Goal: Transaction & Acquisition: Obtain resource

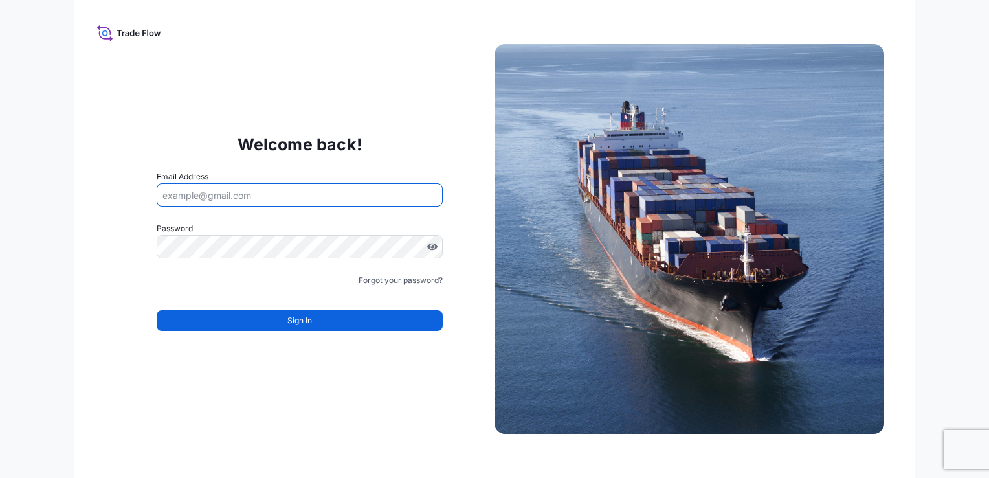
click at [350, 190] on input "Email Address" at bounding box center [300, 194] width 286 height 23
click at [396, 87] on div "Welcome back! Email Address Password Must include: Upper & lower case letters S…" at bounding box center [495, 239] width 842 height 478
click at [227, 194] on input "Email Address" at bounding box center [300, 194] width 286 height 23
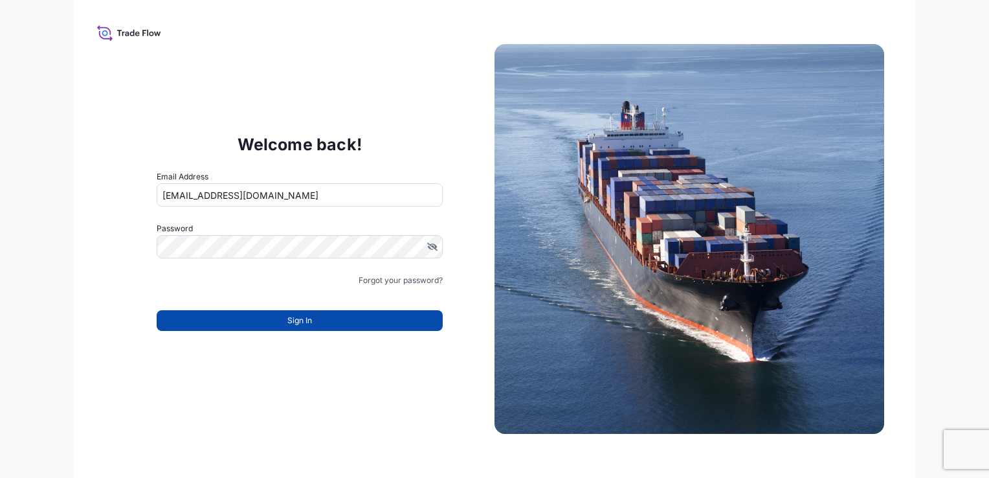
click at [326, 317] on button "Sign In" at bounding box center [300, 320] width 286 height 21
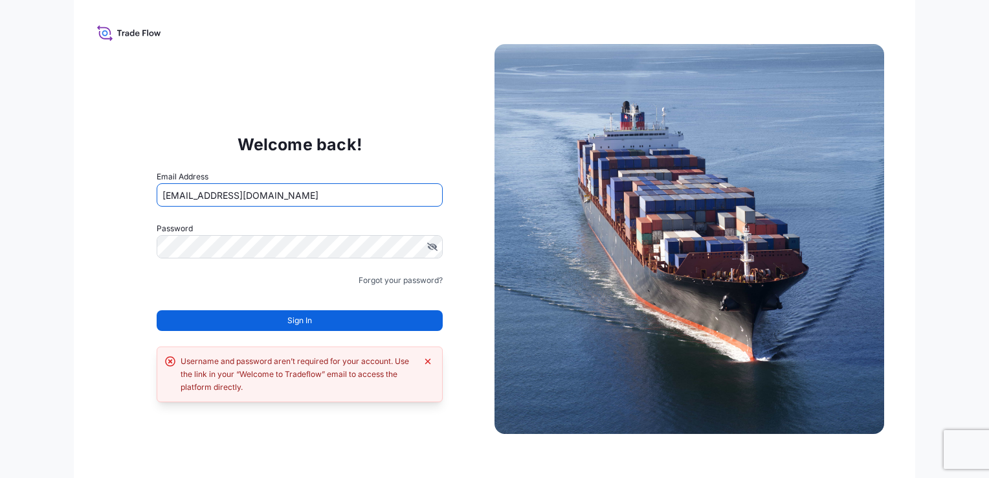
click at [338, 193] on input "[EMAIL_ADDRESS][DOMAIN_NAME]" at bounding box center [300, 194] width 286 height 23
click at [389, 188] on input "[EMAIL_ADDRESS][DOMAIN_NAME]" at bounding box center [300, 194] width 286 height 23
type input "j"
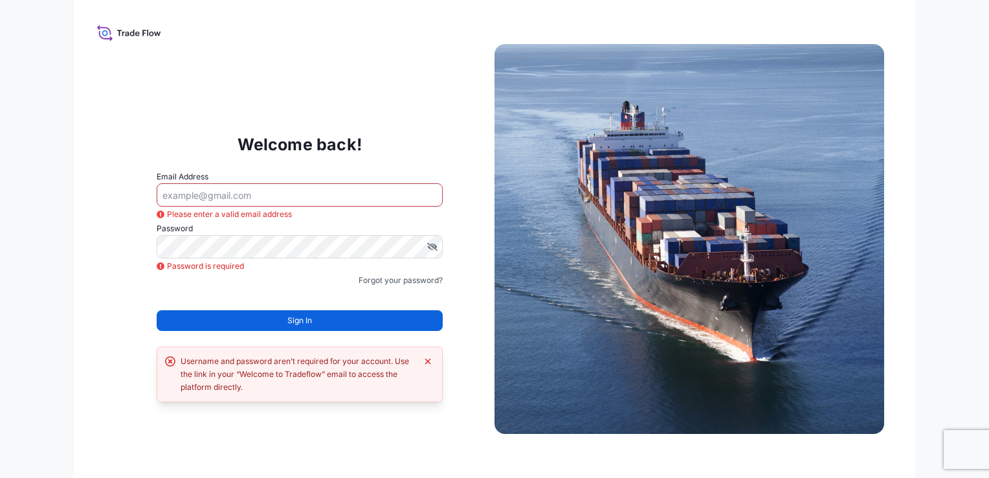
click at [409, 76] on div "Welcome back! Email Address Please enter a valid email address Password Passwor…" at bounding box center [495, 239] width 842 height 478
click at [247, 193] on input "Email Address" at bounding box center [300, 194] width 286 height 23
click at [357, 80] on div "Welcome back! Email Address Please enter a valid email address Password Passwor…" at bounding box center [495, 239] width 842 height 478
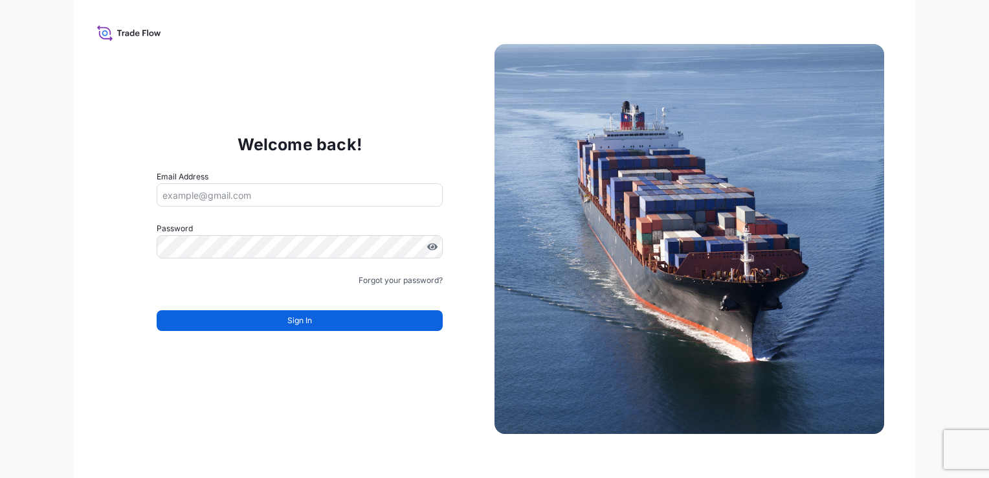
click at [146, 31] on icon at bounding box center [129, 32] width 64 height 19
click at [98, 28] on icon at bounding box center [104, 30] width 14 height 10
click at [611, 147] on img at bounding box center [690, 239] width 390 height 390
click at [317, 199] on input "Email Address" at bounding box center [300, 194] width 286 height 23
type input "jisham.basheer@bdpint.com"
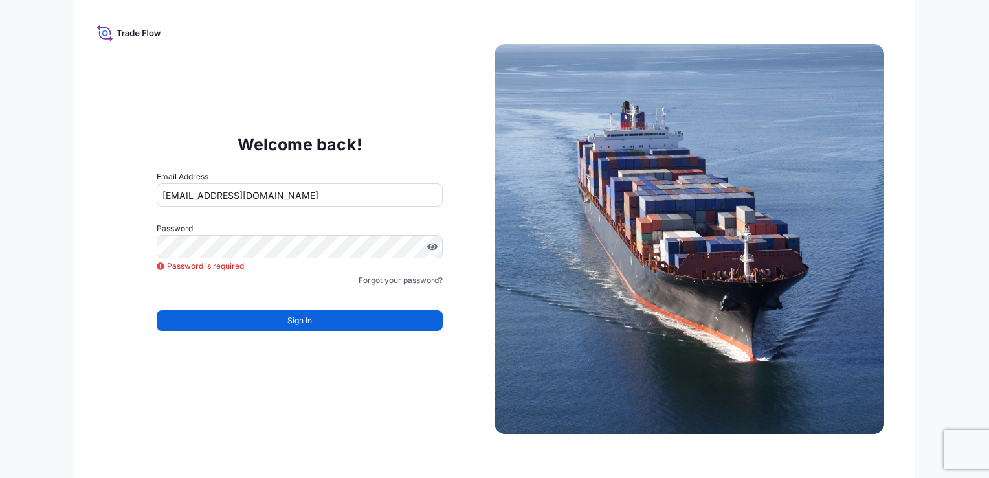
click at [372, 126] on div "Welcome back! Email Address jisham.basheer@bdpint.com Password Password is requ…" at bounding box center [300, 239] width 390 height 267
click at [947, 108] on div "Welcome back! Email Address jisham.basheer@bdpint.com Password Password is requ…" at bounding box center [494, 239] width 989 height 478
click at [951, 103] on div "Welcome back! Email Address jisham.basheer@bdpint.com Password Password is requ…" at bounding box center [494, 239] width 989 height 478
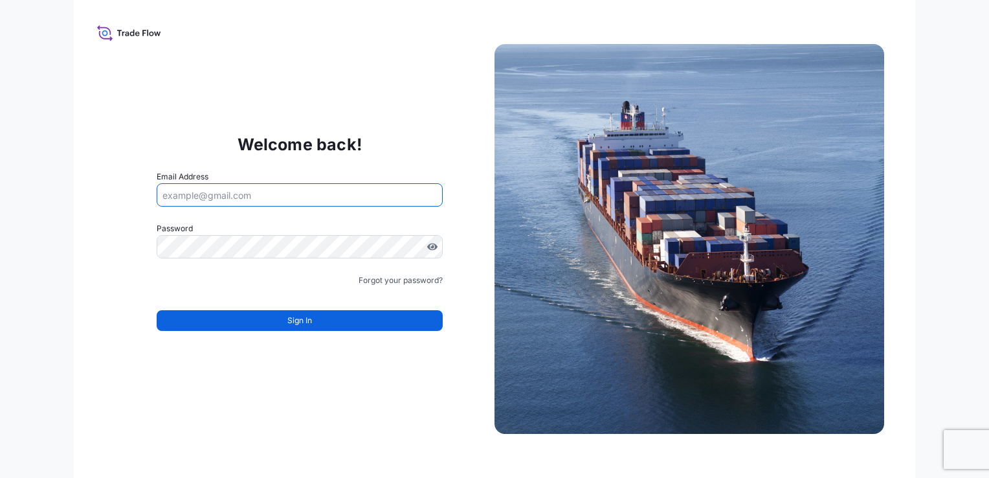
click at [255, 193] on input "Email Address" at bounding box center [300, 194] width 286 height 23
type input "jisham.basheer@bdpint.com"
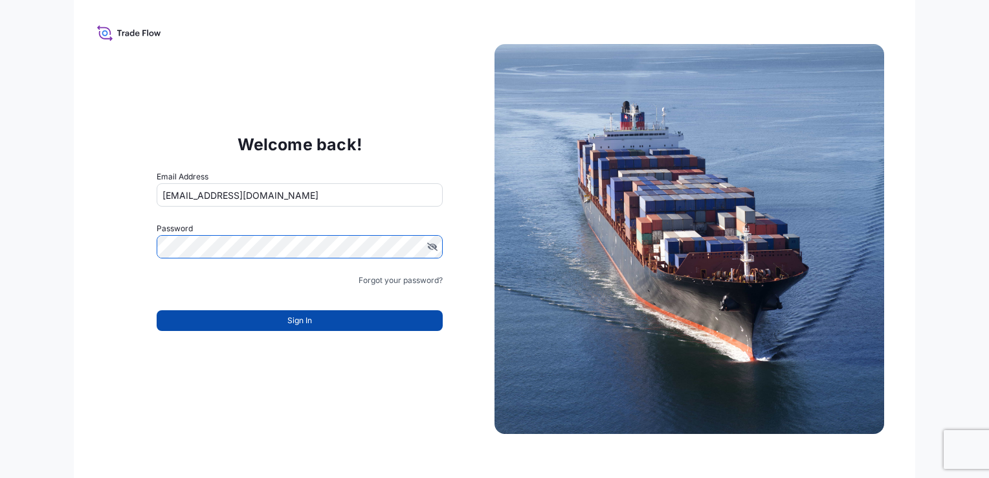
click at [293, 318] on span "Sign In" at bounding box center [299, 320] width 25 height 13
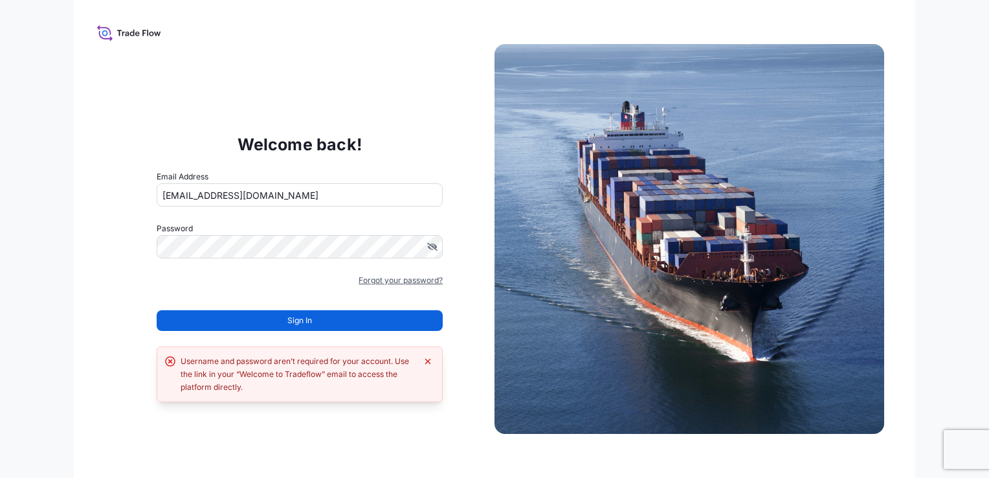
click at [391, 284] on link "Forgot your password?" at bounding box center [401, 280] width 84 height 13
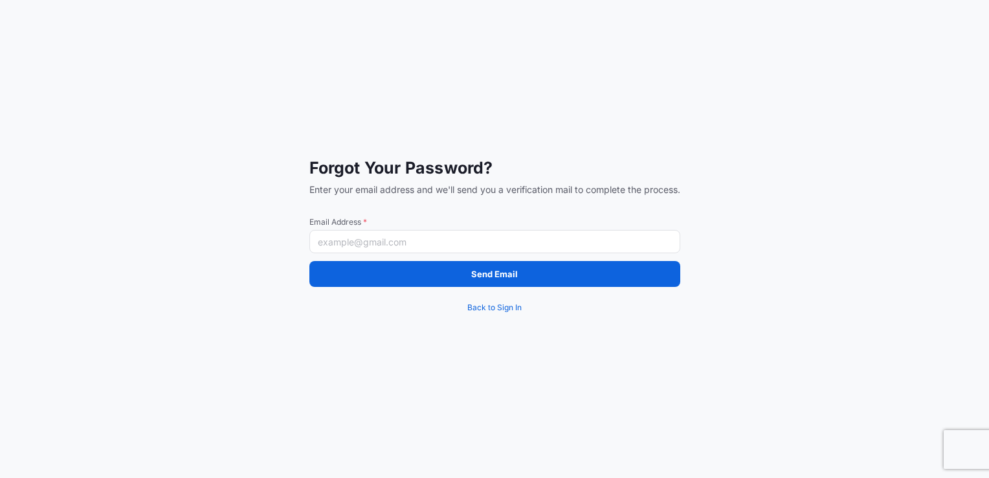
click at [405, 241] on input "Email Address *" at bounding box center [494, 241] width 371 height 23
type input "jisham.basheer@bdpint.com"
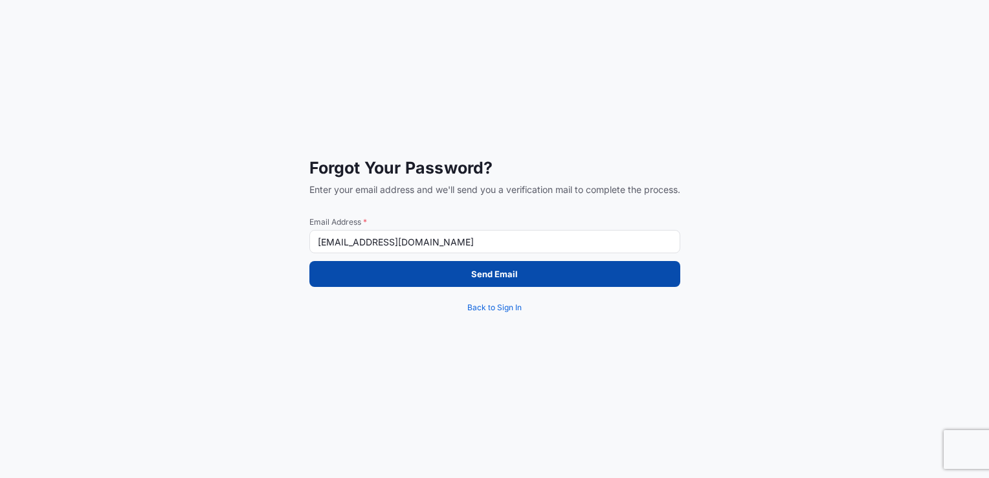
click at [434, 272] on button "Send Email" at bounding box center [494, 274] width 371 height 26
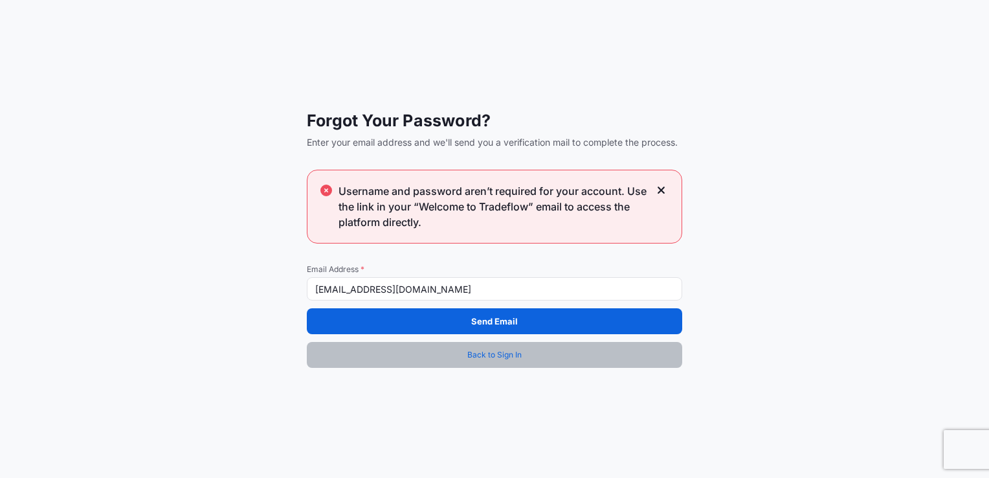
click at [500, 359] on span "Back to Sign In" at bounding box center [494, 354] width 54 height 13
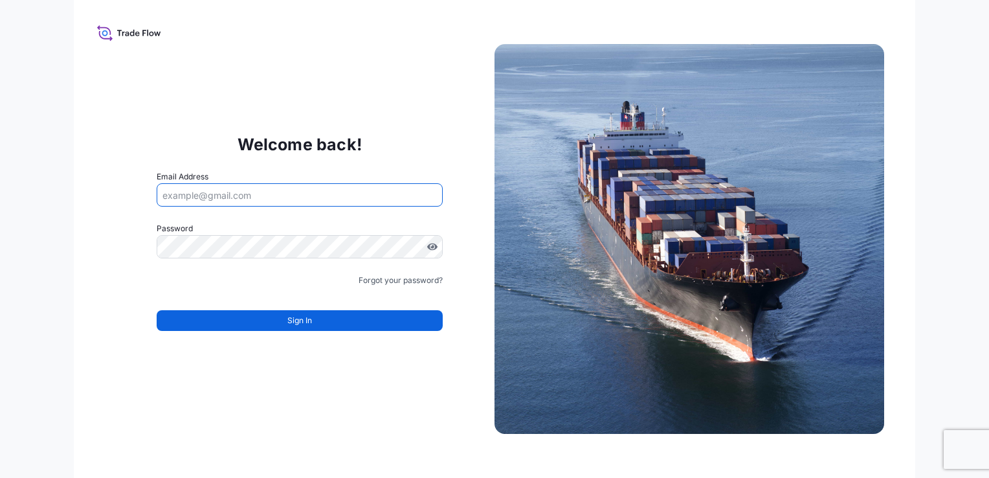
click at [293, 184] on input "Email Address" at bounding box center [300, 194] width 286 height 23
type input "[EMAIL_ADDRESS][DOMAIN_NAME]"
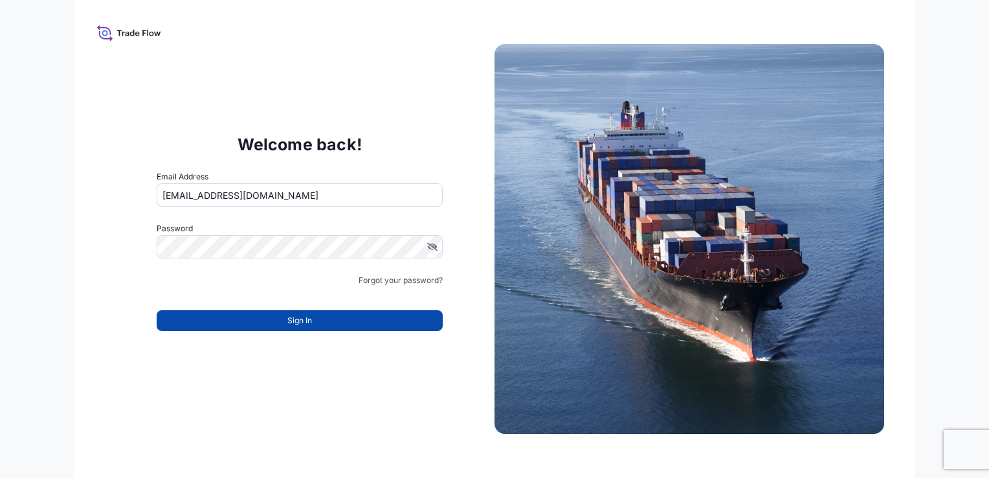
click at [263, 317] on button "Sign In" at bounding box center [300, 320] width 286 height 21
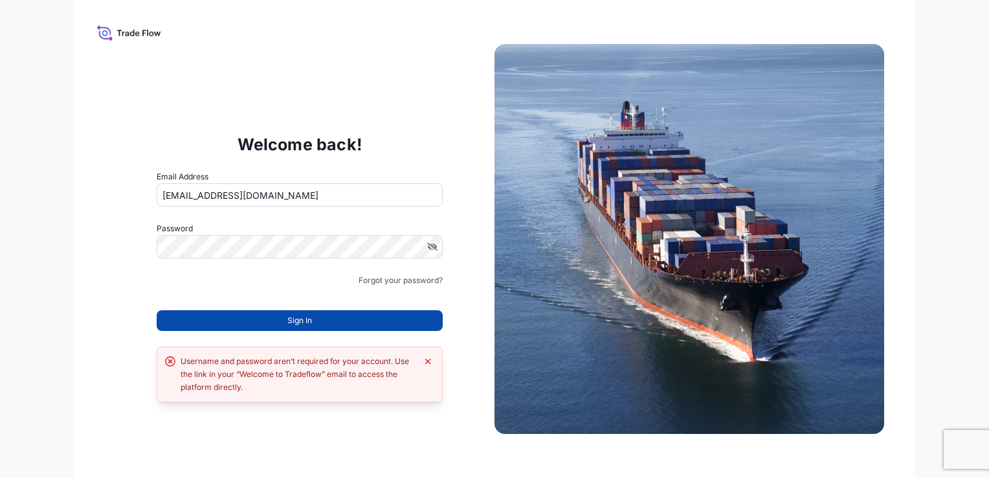
click at [248, 318] on button "Sign In" at bounding box center [300, 320] width 286 height 21
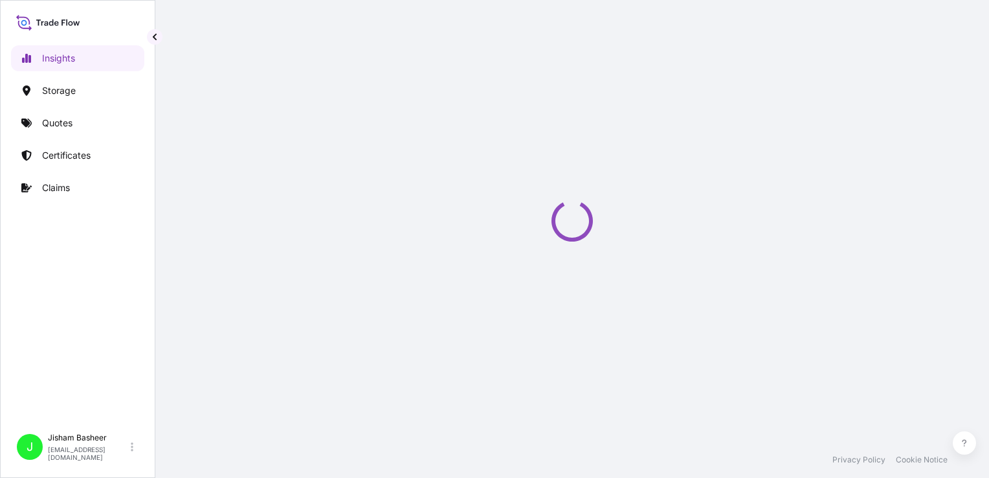
select select "2025"
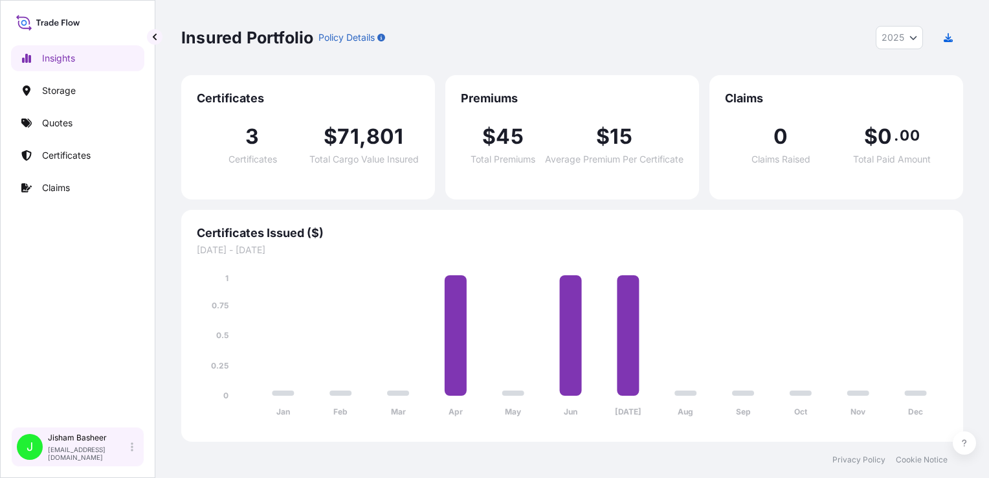
click at [60, 462] on div "J [PERSON_NAME] [EMAIL_ADDRESS][DOMAIN_NAME]" at bounding box center [77, 447] width 133 height 40
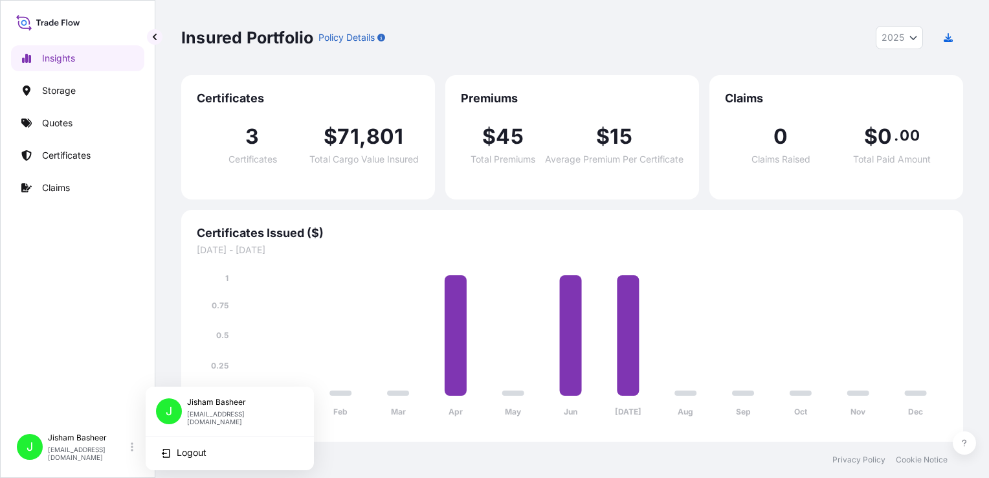
click at [210, 412] on p "[EMAIL_ADDRESS][DOMAIN_NAME]" at bounding box center [240, 418] width 106 height 16
click at [176, 410] on div "J" at bounding box center [169, 411] width 26 height 26
click at [73, 452] on p "[EMAIL_ADDRESS][DOMAIN_NAME]" at bounding box center [88, 453] width 80 height 16
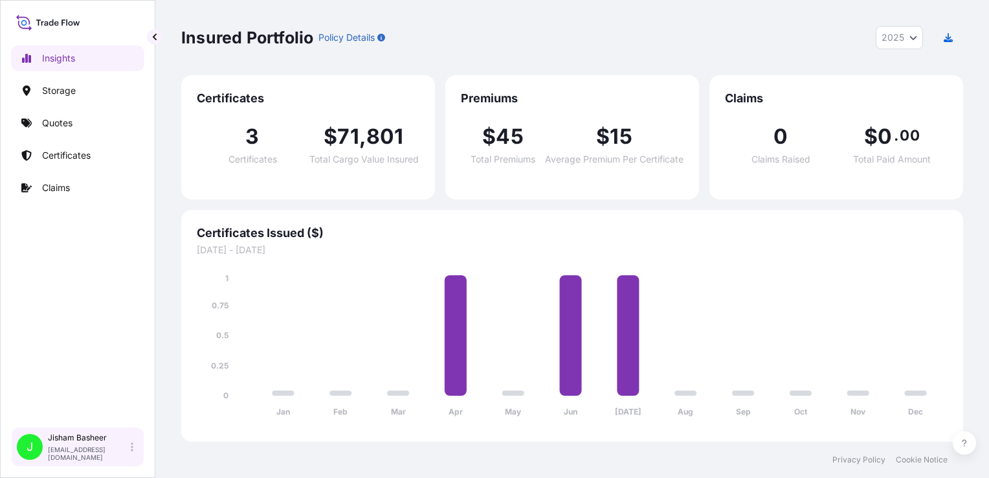
click at [132, 456] on div "Jisham Basheer [EMAIL_ADDRESS][DOMAIN_NAME]" at bounding box center [93, 446] width 91 height 28
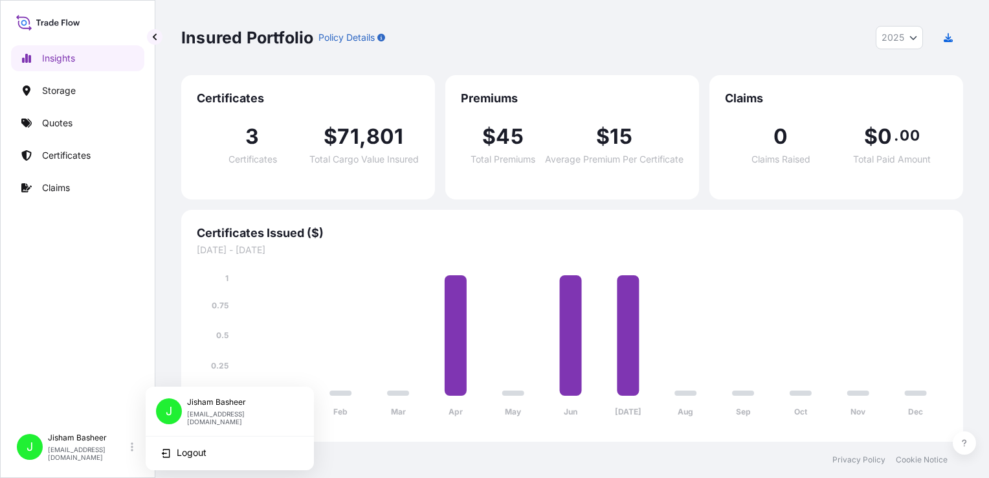
click at [163, 408] on div "J" at bounding box center [169, 411] width 26 height 26
click at [232, 413] on p "[EMAIL_ADDRESS][DOMAIN_NAME]" at bounding box center [240, 418] width 106 height 16
click at [290, 410] on div "J [PERSON_NAME] [EMAIL_ADDRESS][DOMAIN_NAME]" at bounding box center [230, 411] width 148 height 28
click at [45, 212] on div "Insights Storage Quotes Certificates Claims" at bounding box center [77, 230] width 133 height 393
click at [50, 21] on icon at bounding box center [48, 22] width 64 height 19
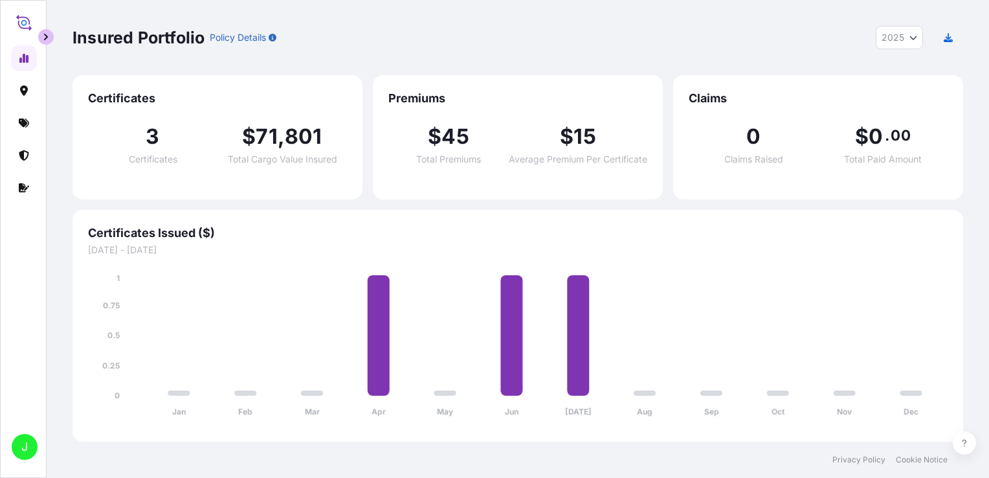
click at [46, 40] on button "button" at bounding box center [46, 37] width 16 height 16
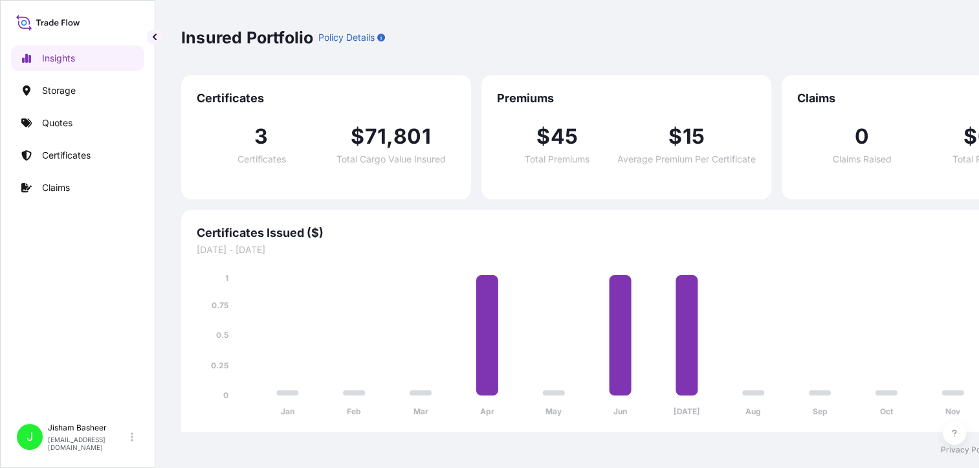
click at [24, 14] on icon at bounding box center [48, 22] width 64 height 19
click at [25, 21] on icon at bounding box center [48, 22] width 64 height 19
drag, startPoint x: 25, startPoint y: 21, endPoint x: 198, endPoint y: 15, distance: 173.6
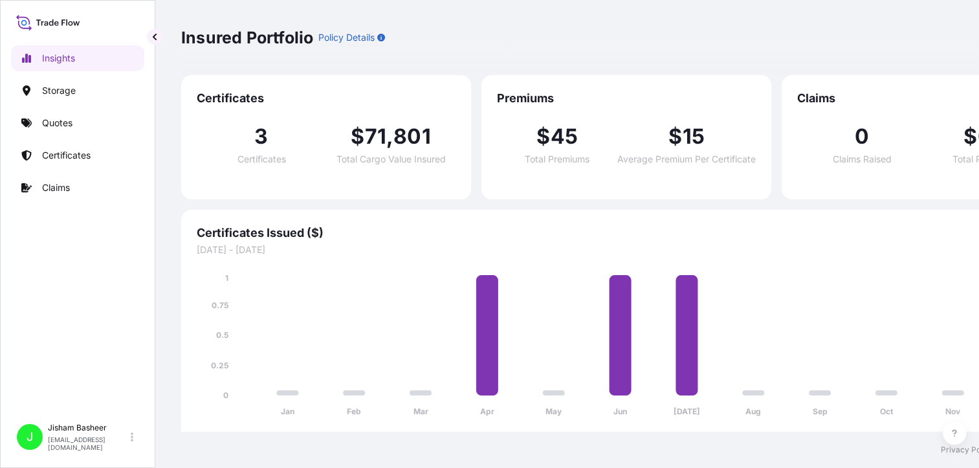
click at [198, 15] on div "Insured Portfolio Policy Details 2025 2025 2024 2023 2022" at bounding box center [626, 37] width 891 height 75
click at [74, 19] on icon at bounding box center [48, 22] width 64 height 19
click at [39, 450] on div "J" at bounding box center [30, 437] width 26 height 26
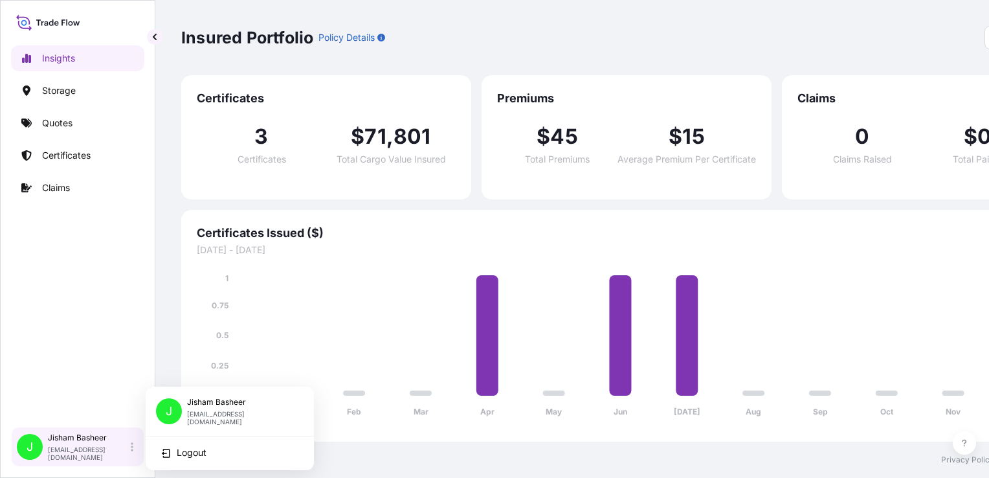
click at [27, 448] on span "J" at bounding box center [30, 446] width 6 height 13
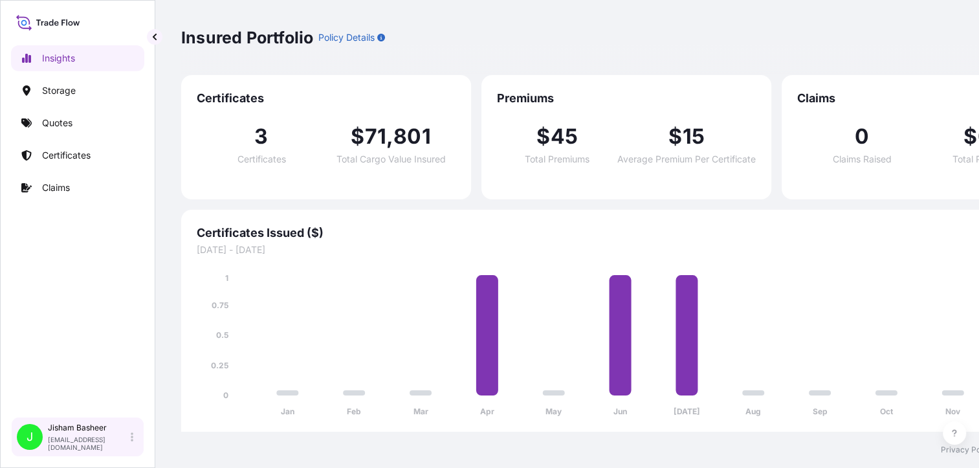
click at [27, 443] on span "J" at bounding box center [30, 436] width 6 height 13
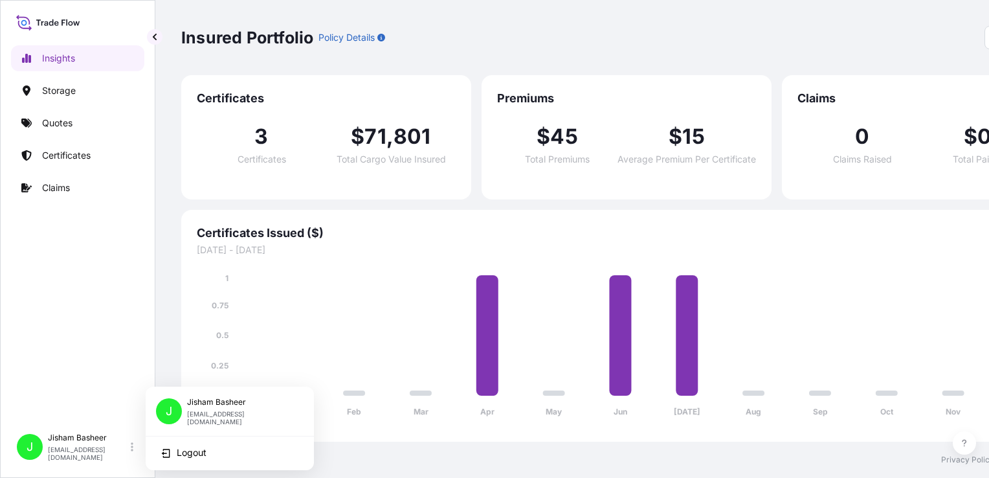
click at [163, 409] on div "J" at bounding box center [169, 411] width 26 height 26
click at [223, 406] on p "[PERSON_NAME]" at bounding box center [240, 402] width 106 height 10
click at [264, 407] on p "[PERSON_NAME]" at bounding box center [240, 402] width 106 height 10
click at [298, 412] on div "J [PERSON_NAME] [EMAIL_ADDRESS][DOMAIN_NAME]" at bounding box center [230, 411] width 148 height 28
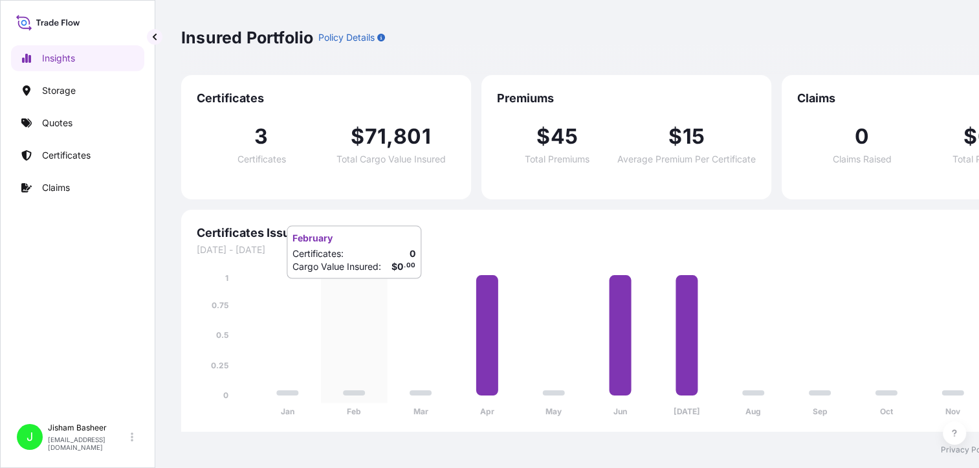
click at [346, 292] on icon "Jan Feb Mar Apr May Jun [DATE] Aug Sep Oct Nov Dec 0 0.25 0.5 0.75 1" at bounding box center [627, 349] width 860 height 154
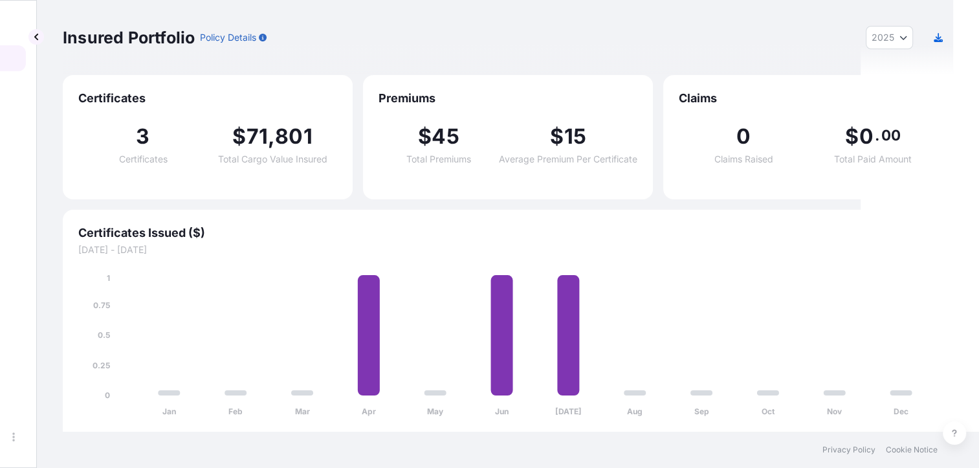
scroll to position [0, 109]
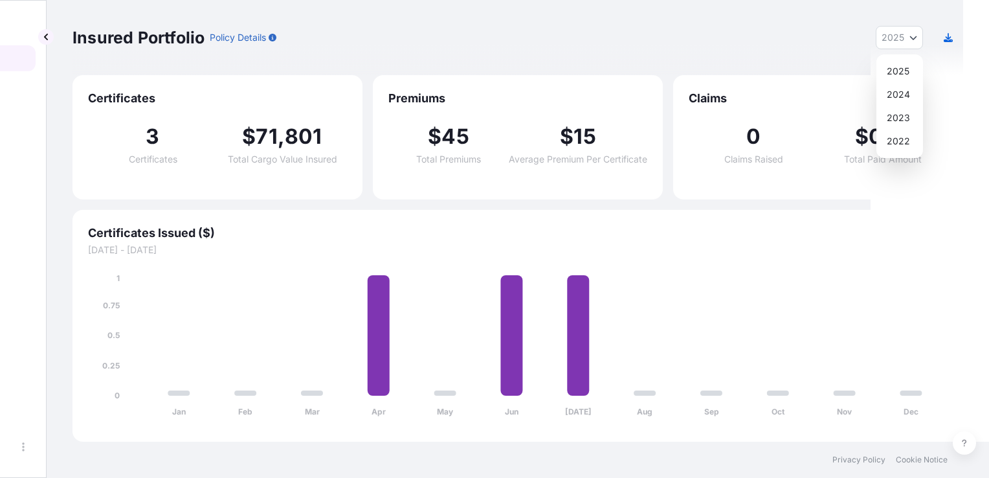
click at [903, 25] on div "Insured Portfolio Policy Details 2025 2025 2024 2023 2022" at bounding box center [518, 37] width 891 height 75
click at [774, 50] on div "Insured Portfolio Policy Details 2025 2025 2024 2023 2022" at bounding box center [518, 37] width 891 height 75
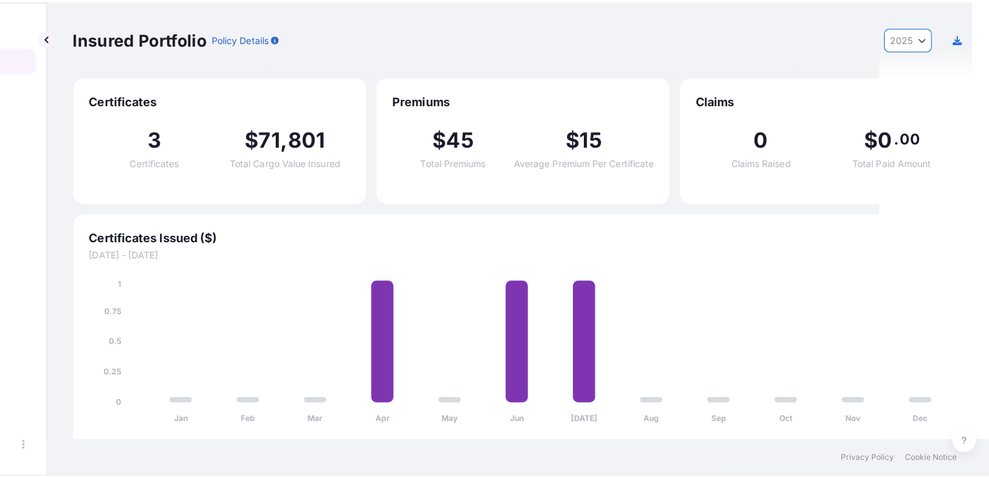
scroll to position [0, 0]
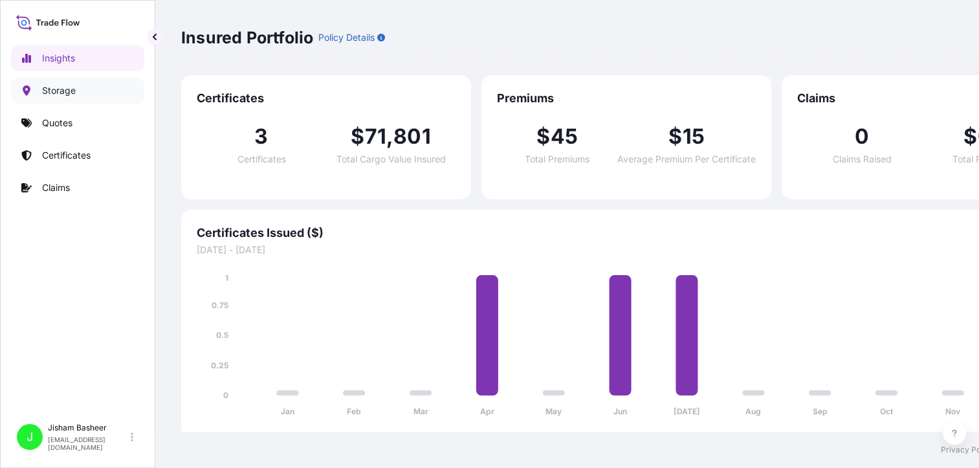
click at [77, 91] on link "Storage" at bounding box center [77, 91] width 133 height 26
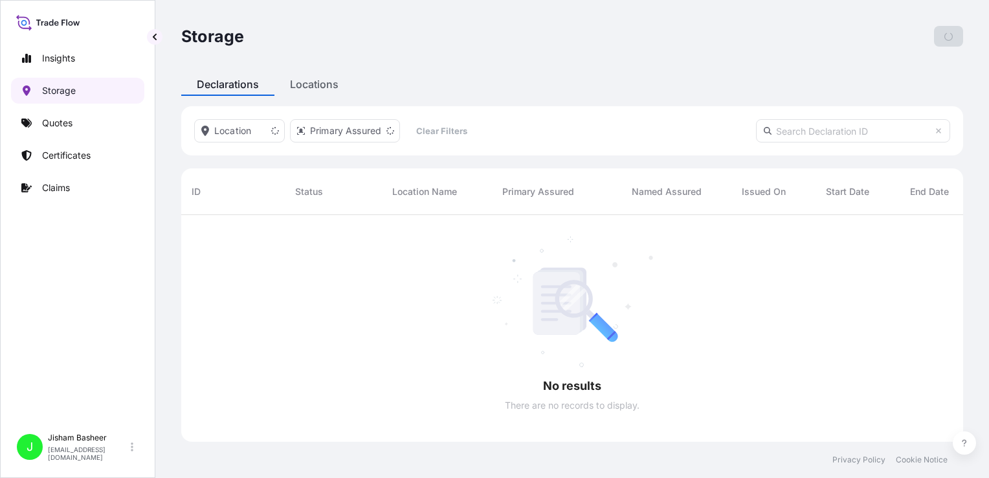
scroll to position [10, 10]
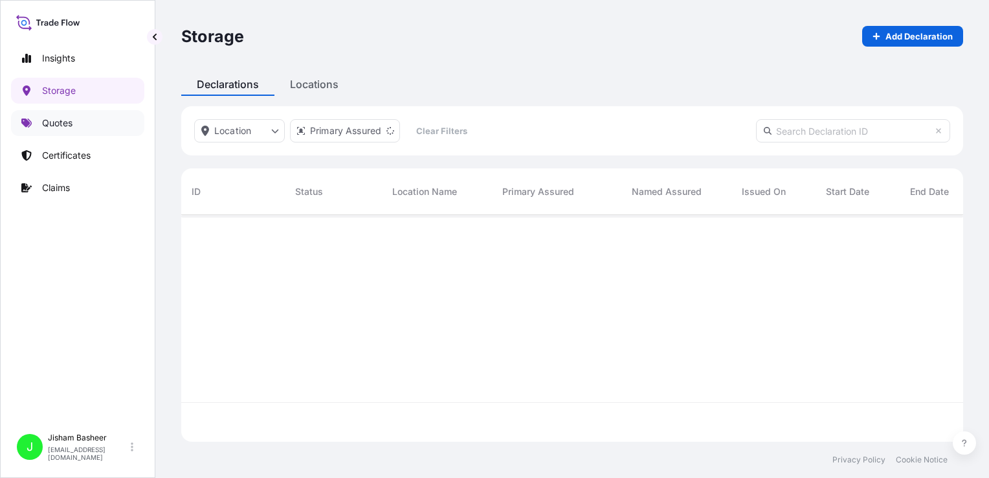
click at [71, 118] on p "Quotes" at bounding box center [57, 123] width 30 height 13
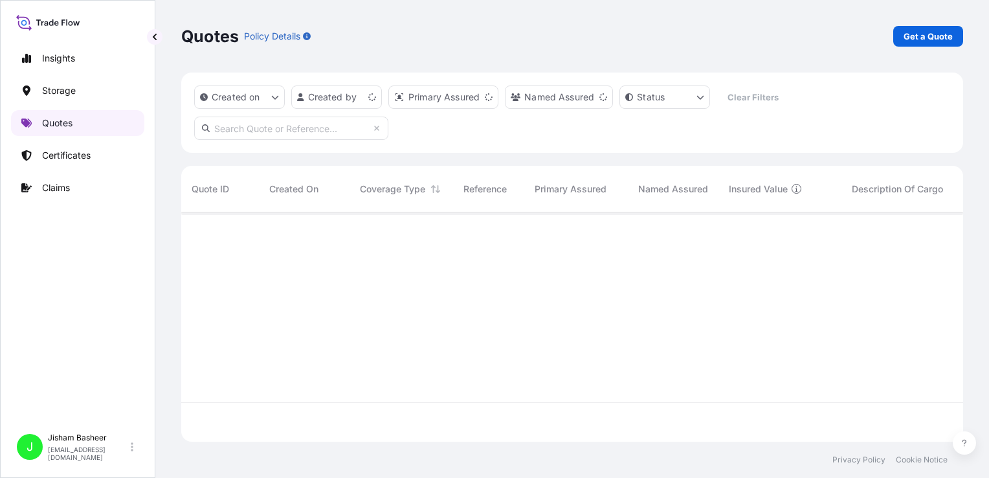
scroll to position [227, 772]
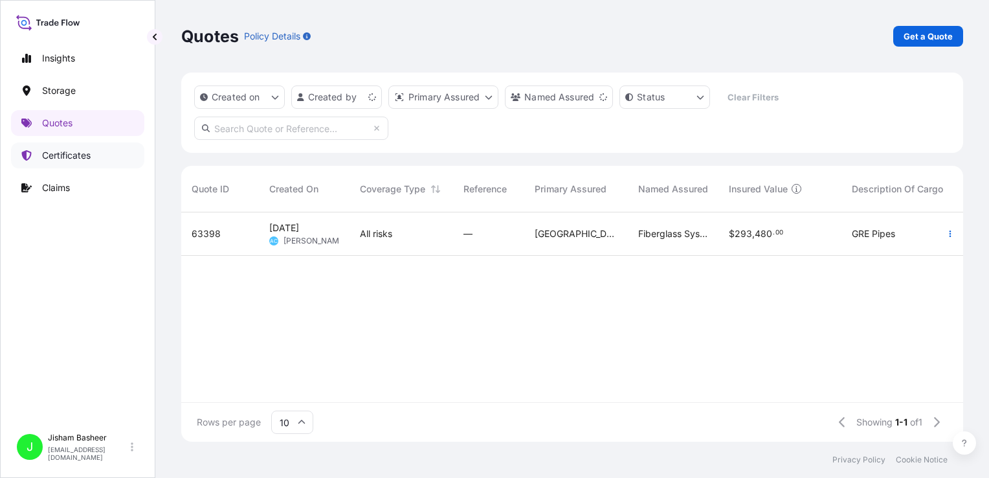
click at [67, 146] on link "Certificates" at bounding box center [77, 155] width 133 height 26
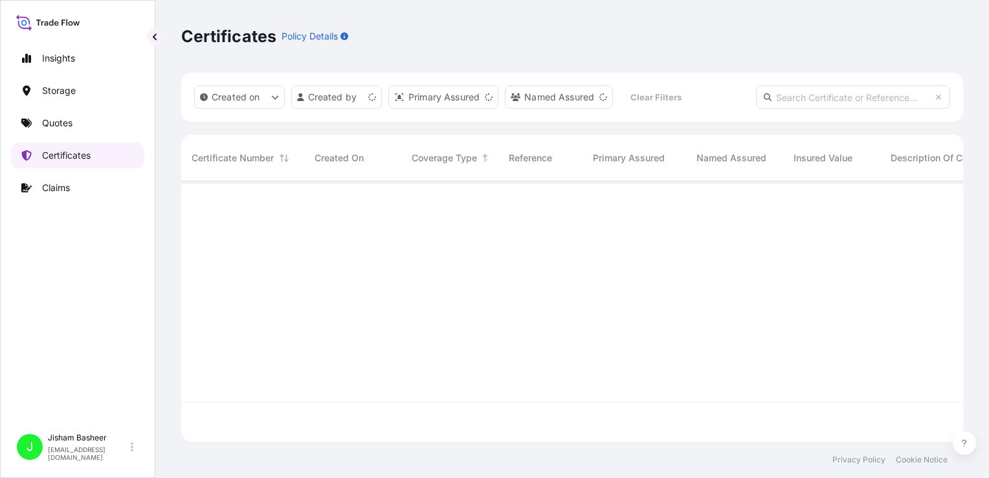
scroll to position [258, 772]
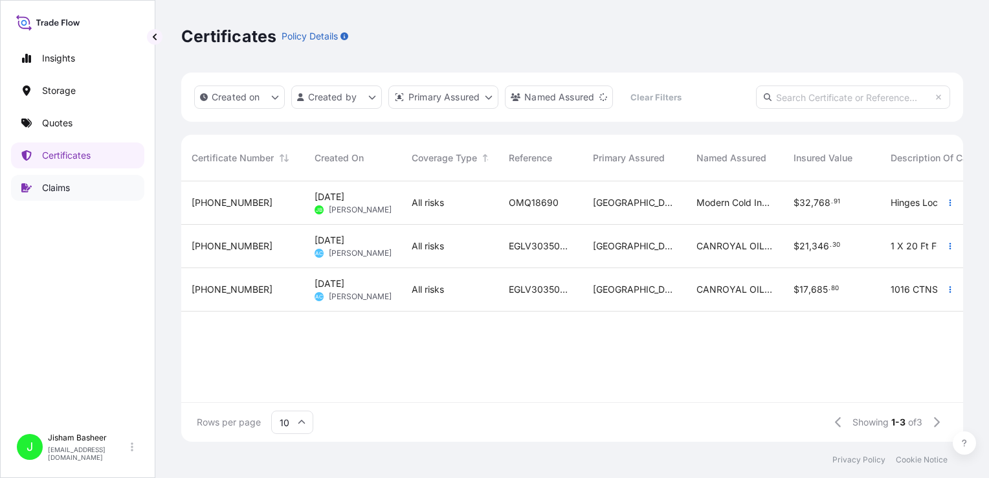
click at [70, 183] on p "Claims" at bounding box center [56, 187] width 28 height 13
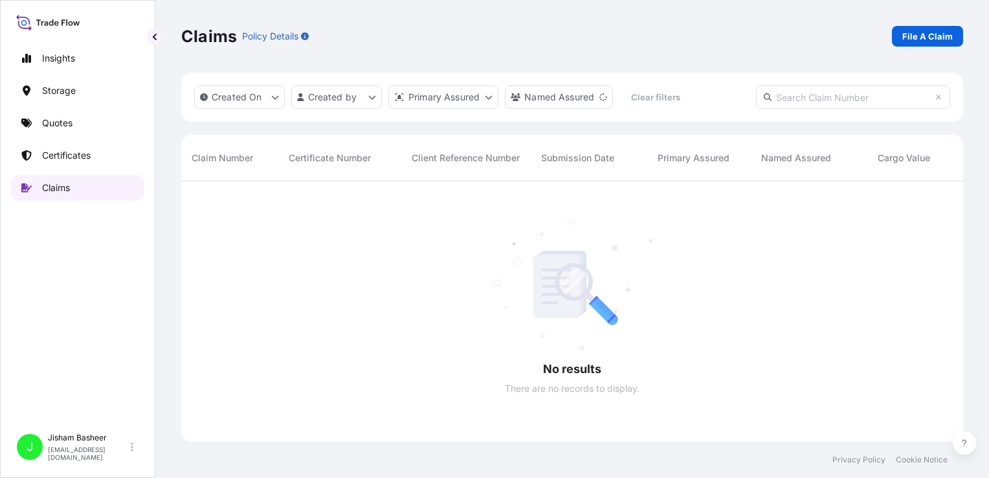
scroll to position [297, 772]
click at [56, 118] on p "Quotes" at bounding box center [57, 123] width 30 height 13
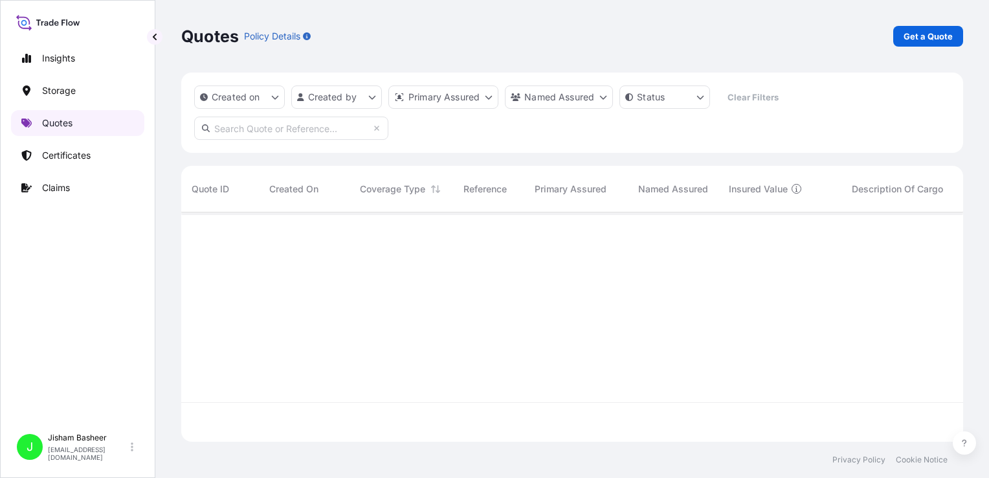
scroll to position [227, 772]
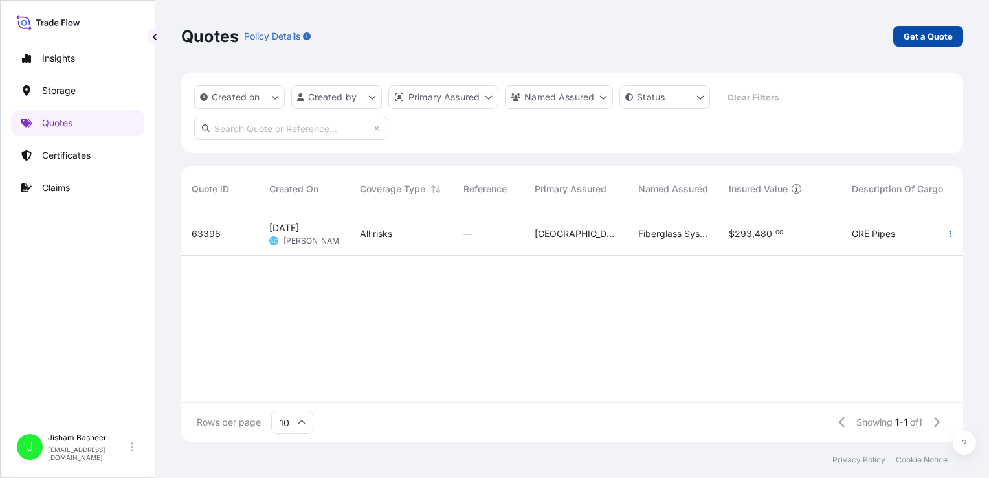
click at [922, 36] on p "Get a Quote" at bounding box center [928, 36] width 49 height 13
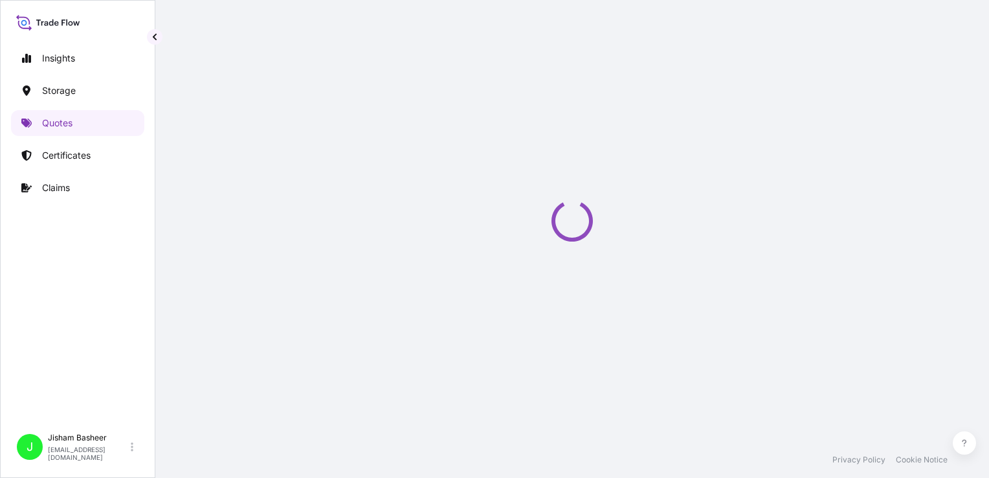
scroll to position [21, 0]
select select "Water"
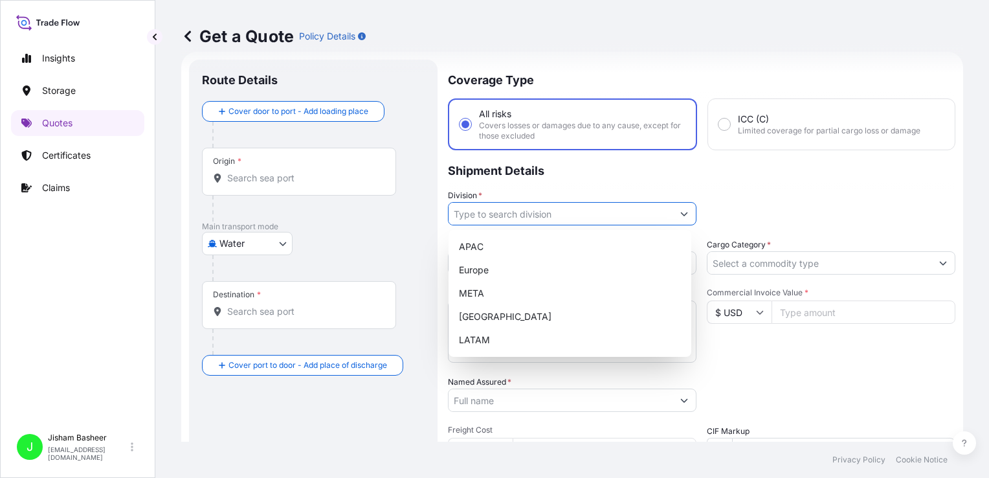
click at [658, 216] on input "Division *" at bounding box center [561, 213] width 224 height 23
click at [485, 292] on div "META" at bounding box center [570, 293] width 232 height 23
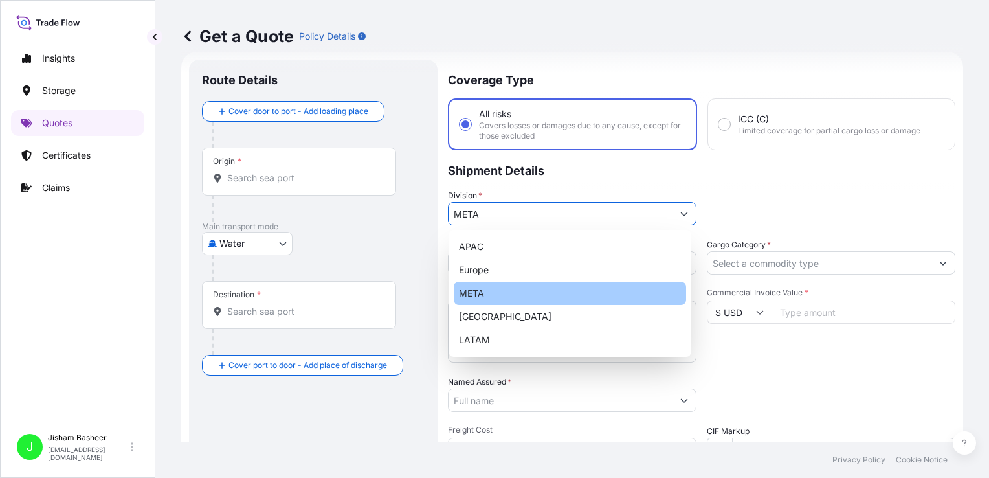
type input "META"
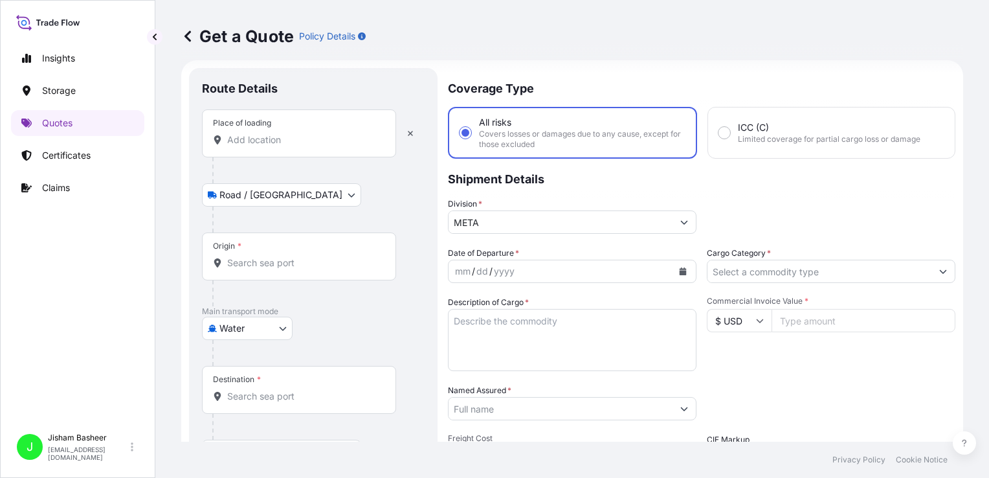
scroll to position [12, 0]
click at [274, 147] on div "Place of loading" at bounding box center [299, 134] width 194 height 48
click at [274, 147] on input "Place of loading" at bounding box center [303, 140] width 153 height 13
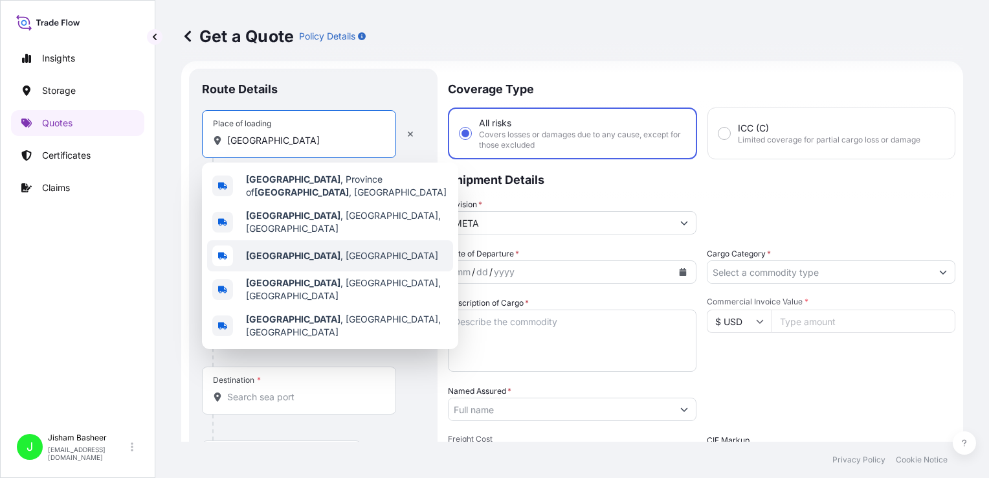
click at [280, 250] on b "[GEOGRAPHIC_DATA]" at bounding box center [293, 255] width 95 height 11
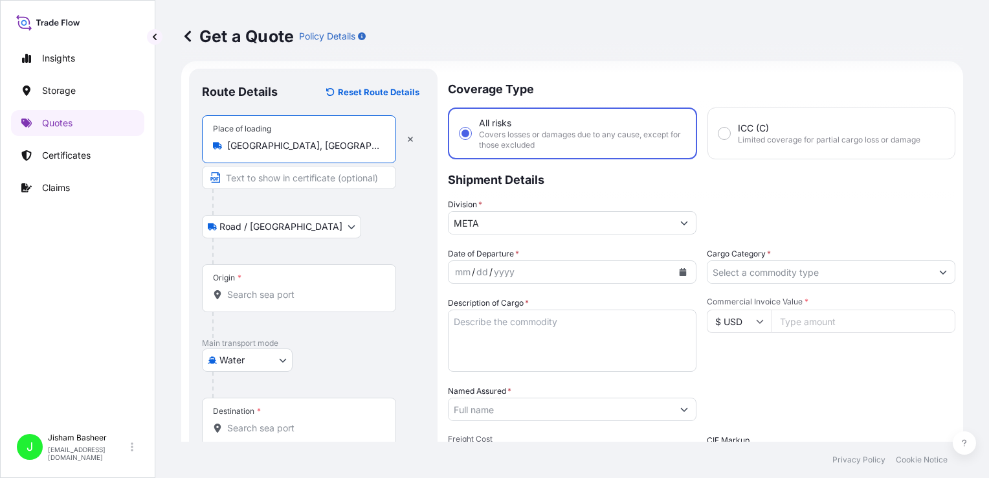
type input "[GEOGRAPHIC_DATA], [GEOGRAPHIC_DATA]"
click at [234, 281] on div "Origin *" at bounding box center [227, 278] width 28 height 10
click at [234, 288] on input "Origin *" at bounding box center [303, 294] width 153 height 13
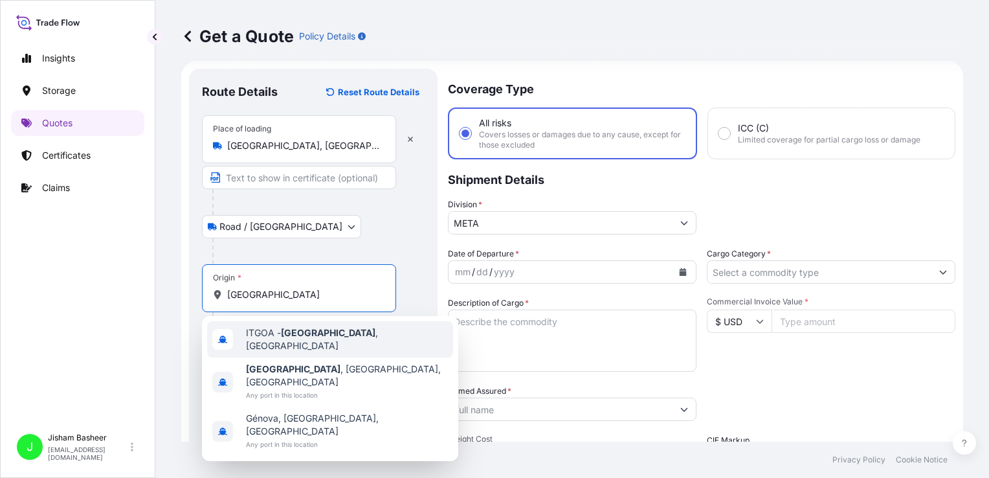
click at [280, 343] on div "ITGOA - [GEOGRAPHIC_DATA] , [GEOGRAPHIC_DATA]" at bounding box center [330, 339] width 246 height 36
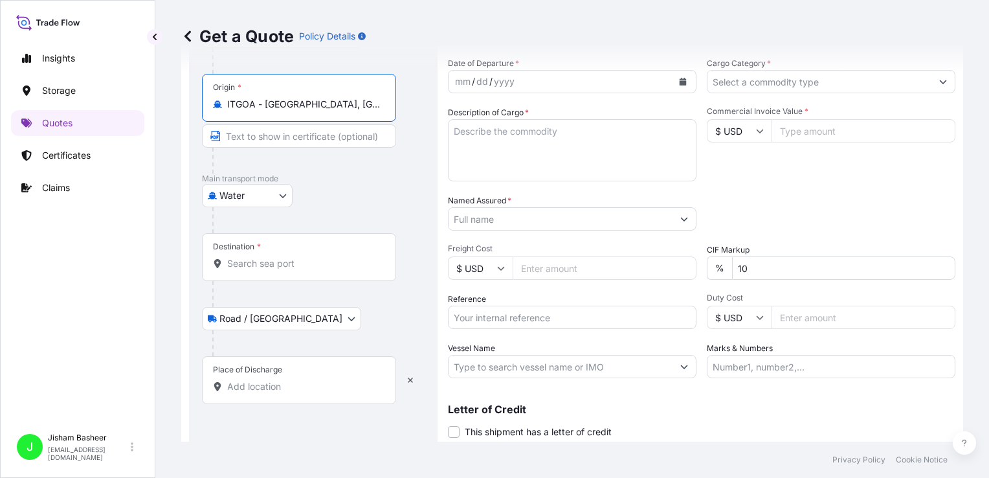
scroll to position [214, 0]
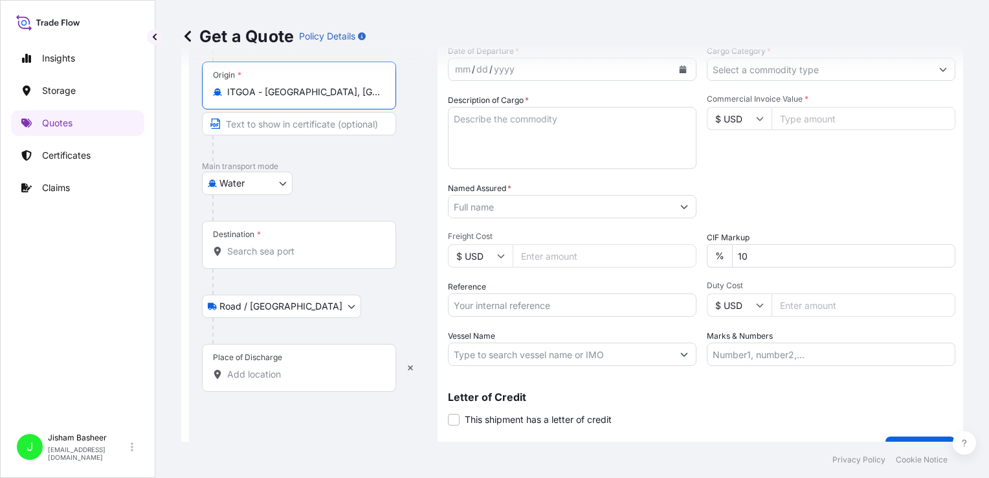
type input "ITGOA - [GEOGRAPHIC_DATA], [GEOGRAPHIC_DATA]"
click at [276, 247] on input "Destination *" at bounding box center [303, 251] width 153 height 13
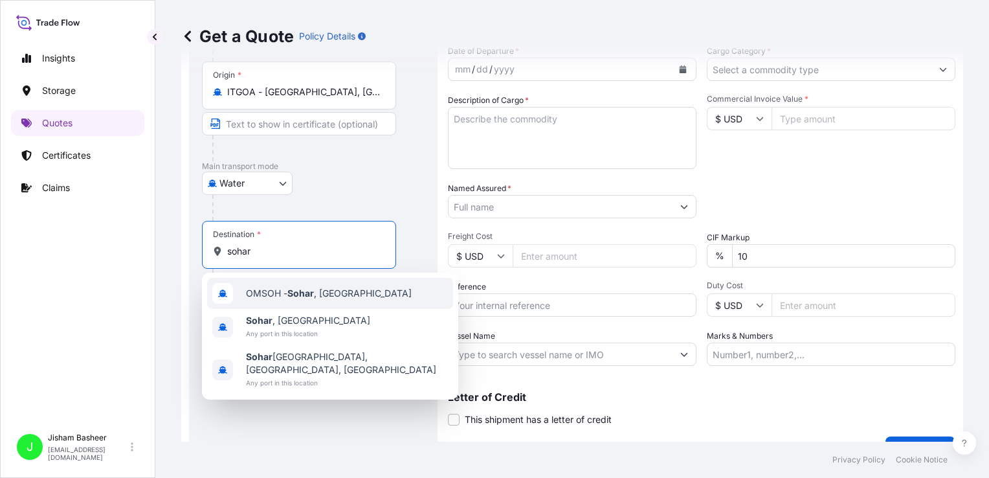
click at [253, 296] on span "OMSOH - [GEOGRAPHIC_DATA] , [GEOGRAPHIC_DATA]" at bounding box center [329, 293] width 166 height 13
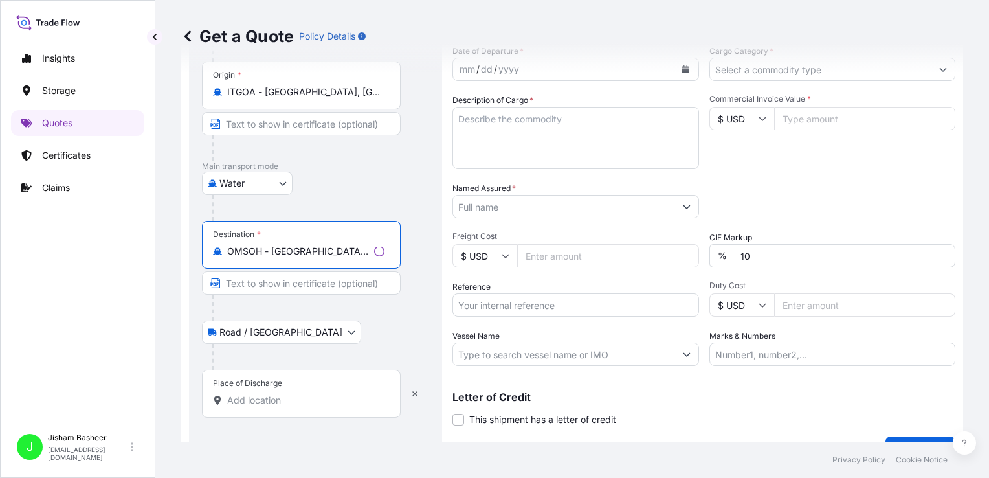
scroll to position [241, 0]
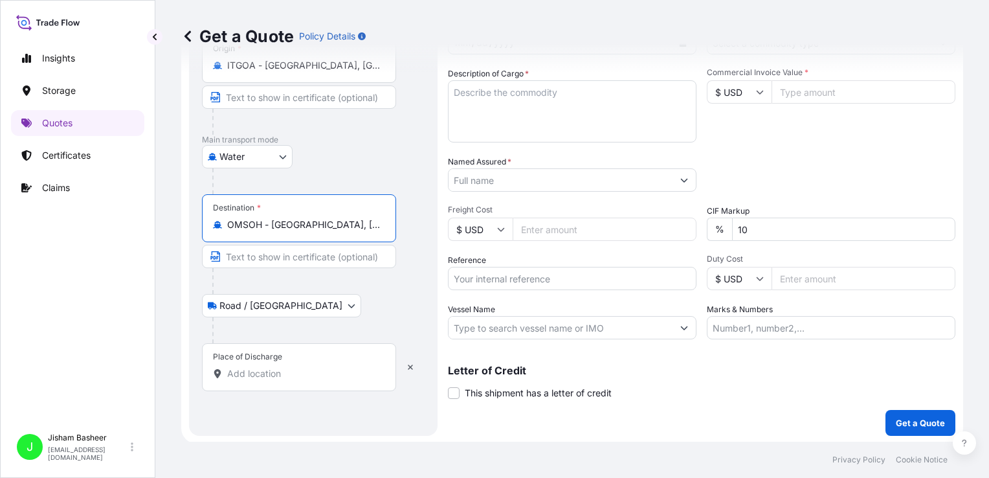
type input "OMSOH - [GEOGRAPHIC_DATA], [GEOGRAPHIC_DATA]"
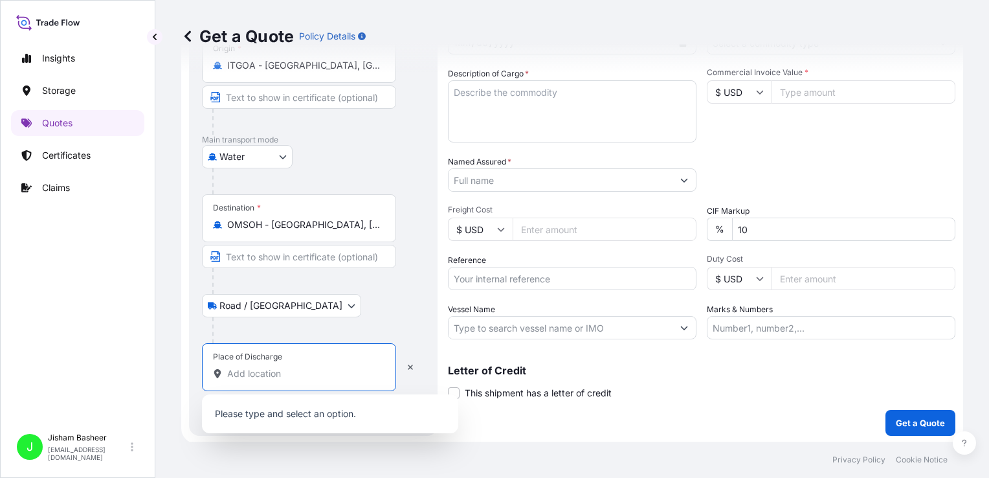
click at [248, 374] on input "Place of Discharge" at bounding box center [303, 373] width 153 height 13
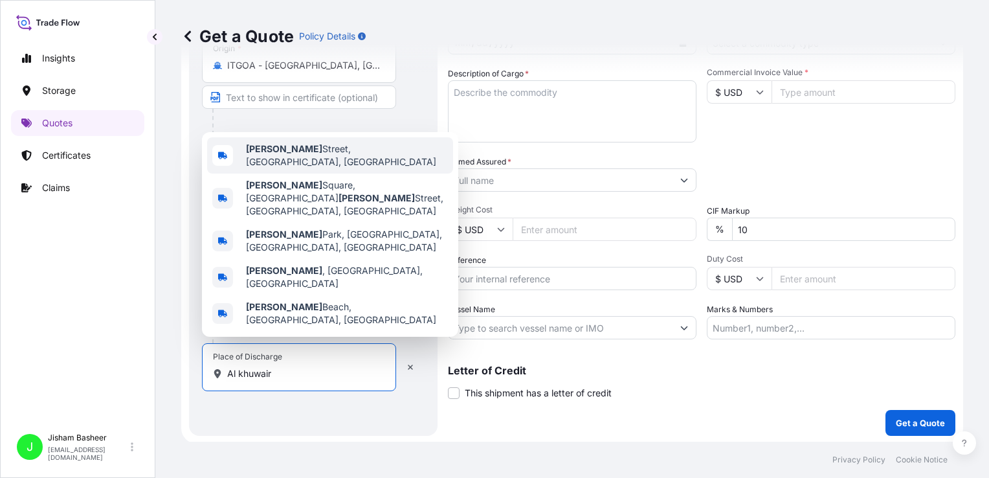
click at [332, 168] on span "[GEOGRAPHIC_DATA], [GEOGRAPHIC_DATA]" at bounding box center [347, 155] width 202 height 26
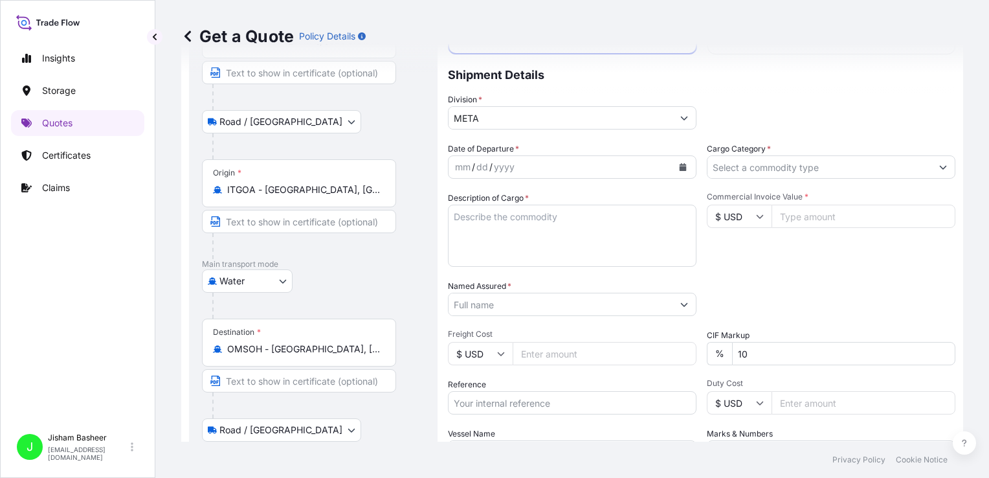
scroll to position [0, 0]
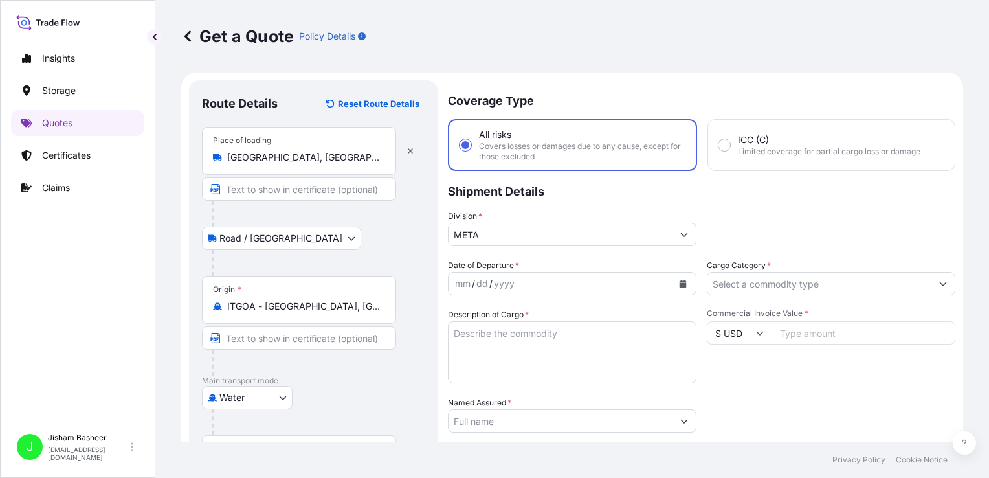
type input "[GEOGRAPHIC_DATA], [GEOGRAPHIC_DATA]"
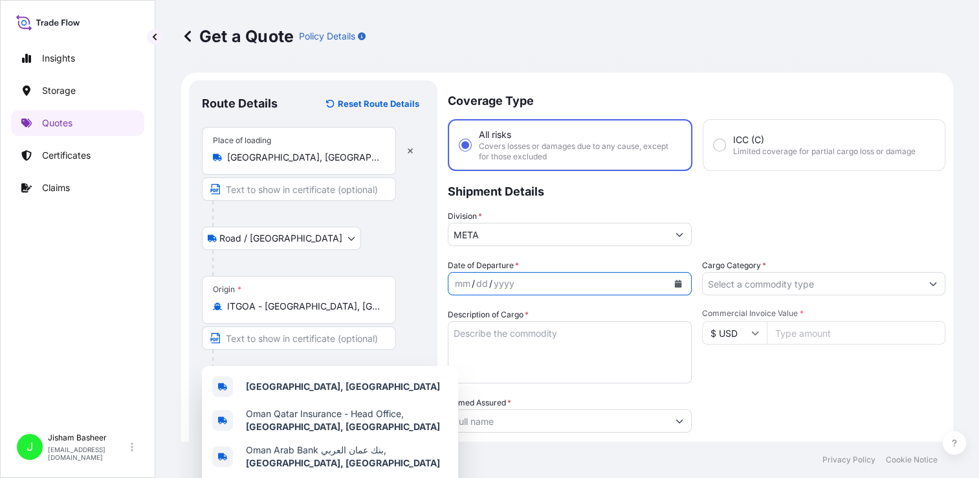
click at [678, 287] on button "Calendar" at bounding box center [678, 283] width 21 height 21
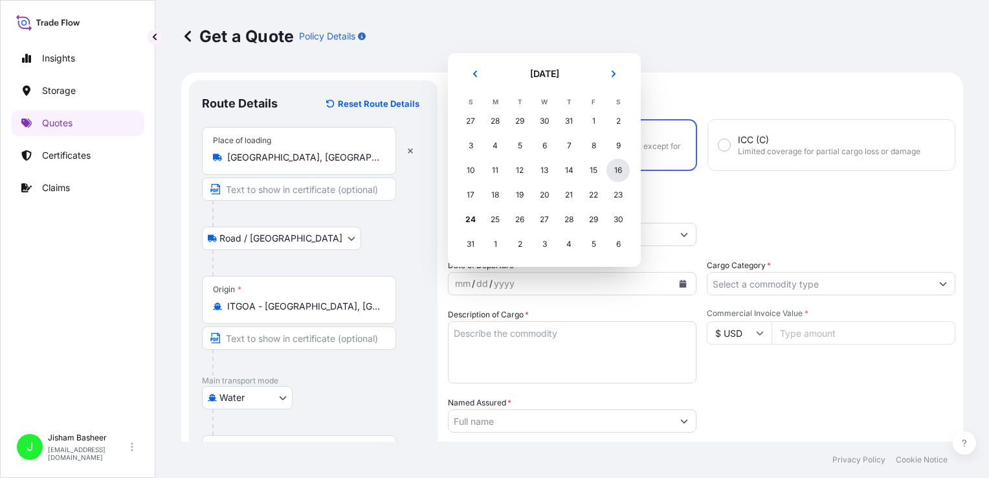
click at [616, 172] on div "16" at bounding box center [618, 170] width 23 height 23
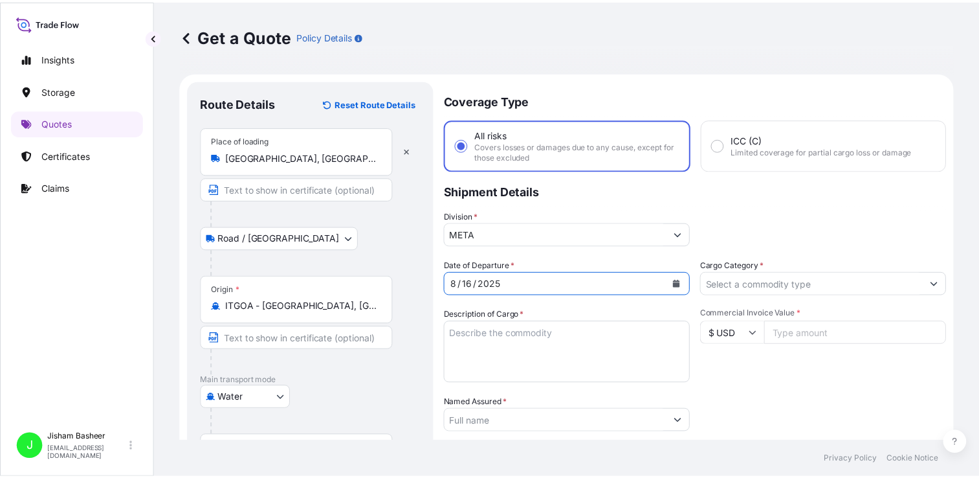
scroll to position [54, 0]
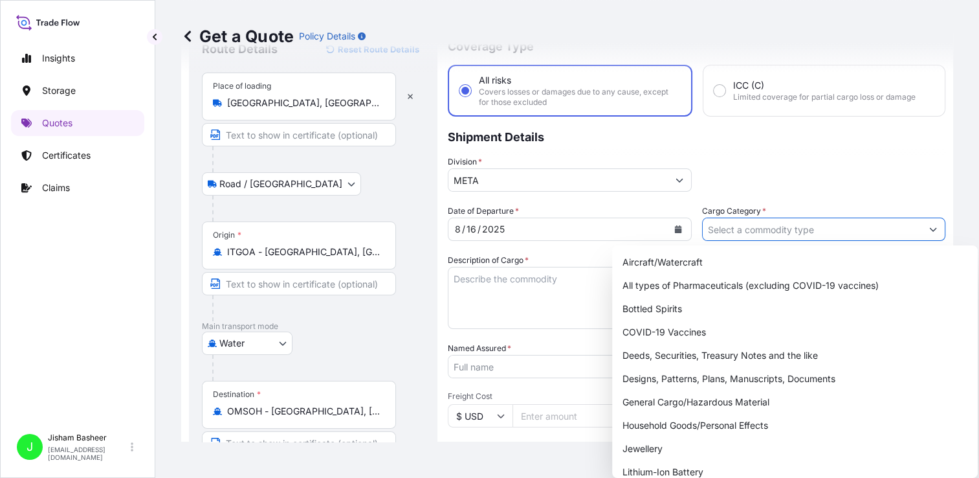
click at [813, 230] on input "Cargo Category *" at bounding box center [812, 229] width 219 height 23
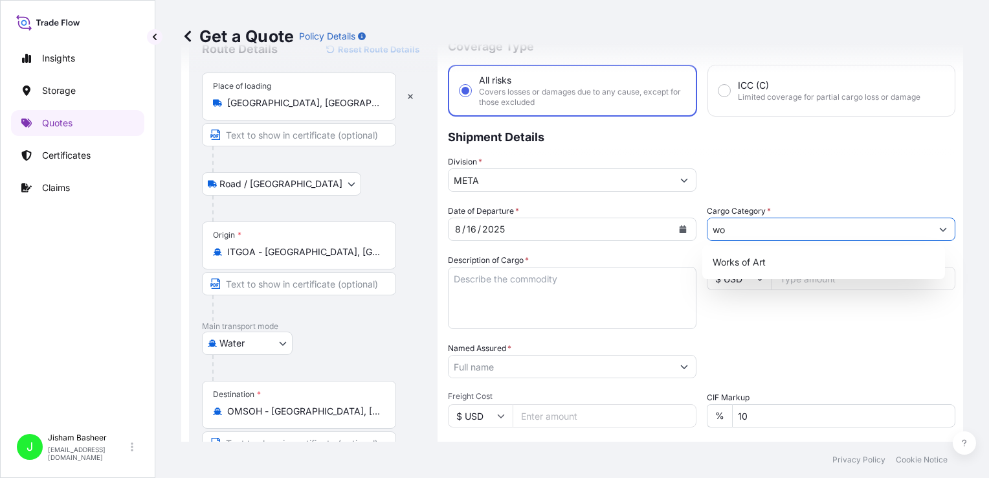
type input "w"
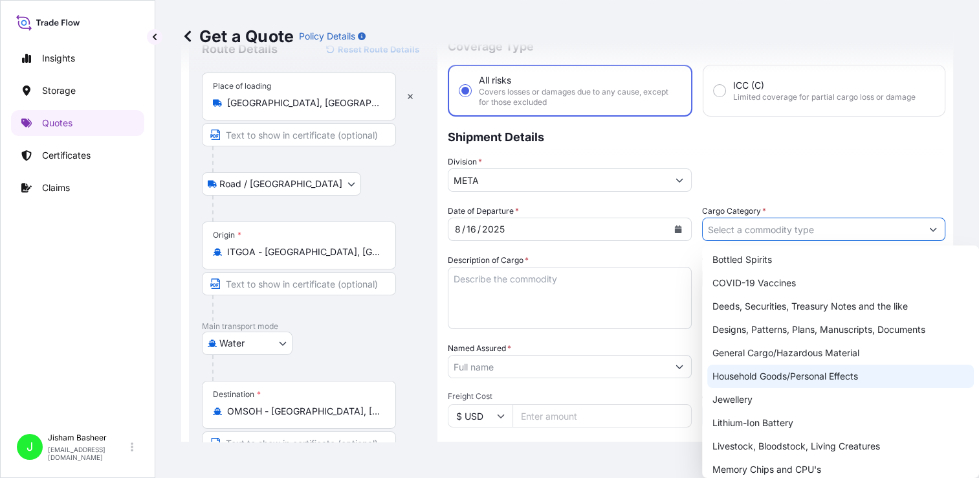
scroll to position [62, 0]
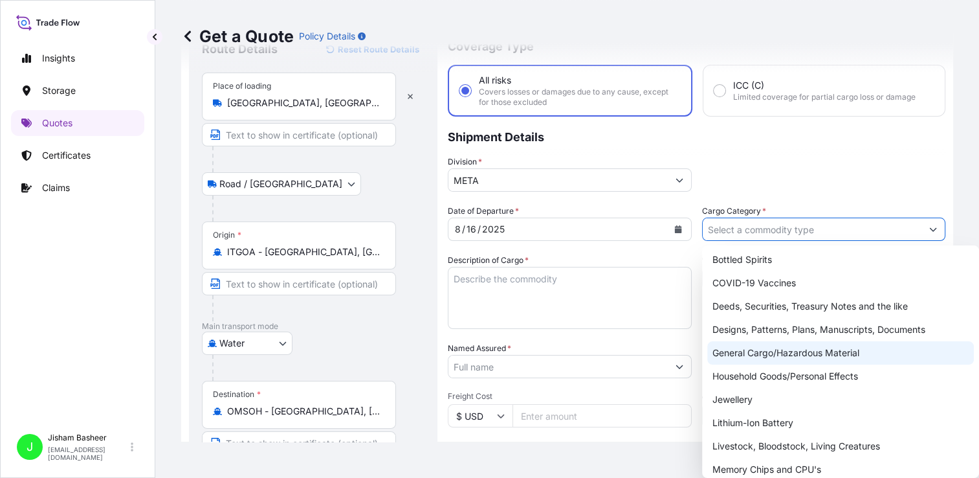
click at [821, 356] on div "General Cargo/Hazardous Material" at bounding box center [841, 352] width 267 height 23
type input "General Cargo/Hazardous Material"
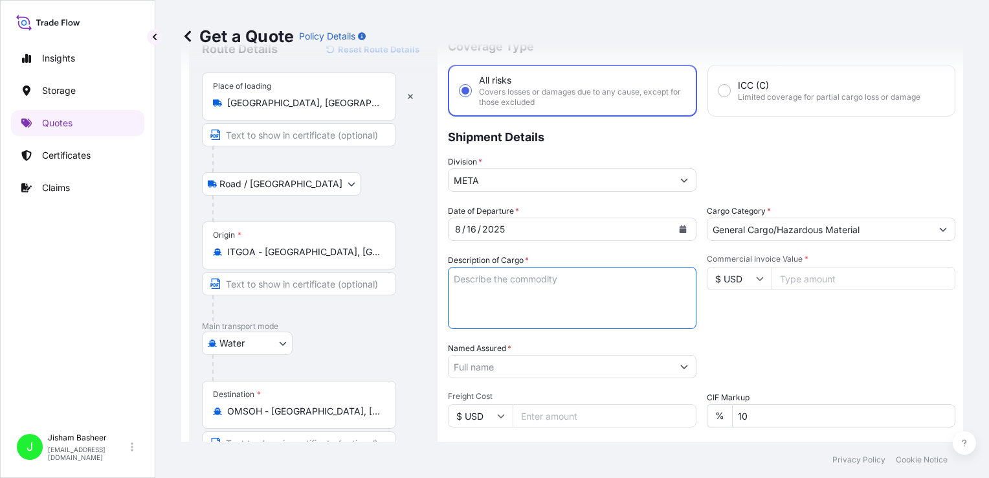
click at [546, 276] on textarea "Description of Cargo *" at bounding box center [572, 298] width 249 height 62
click at [465, 280] on textarea "Description of Cargo *" at bounding box center [572, 298] width 249 height 62
click at [501, 276] on textarea "6 package Wood" at bounding box center [572, 298] width 249 height 62
type textarea "6 package : Wood"
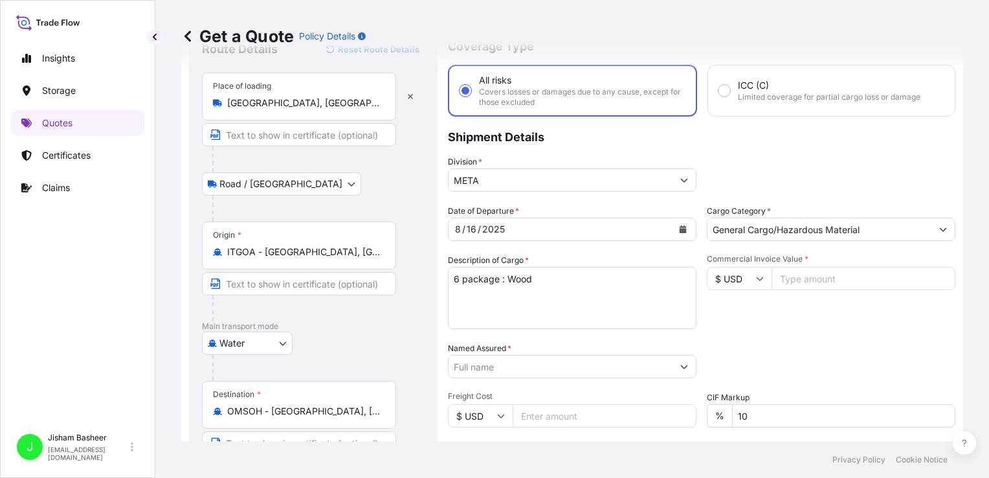
click at [812, 278] on input "Commercial Invoice Value *" at bounding box center [864, 278] width 184 height 23
type input "33940.03"
click at [740, 272] on input "$ USD" at bounding box center [739, 278] width 65 height 23
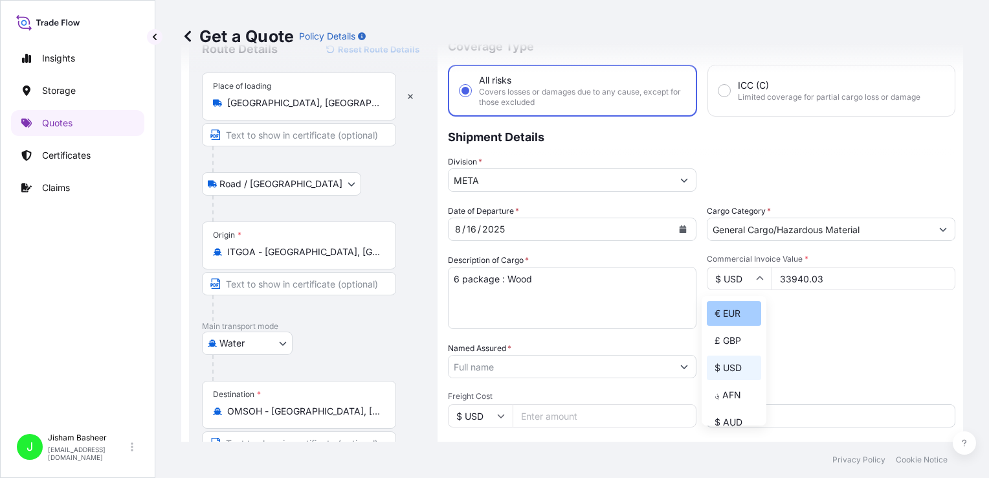
click at [738, 318] on div "€ EUR" at bounding box center [734, 313] width 54 height 25
type input "€ EUR"
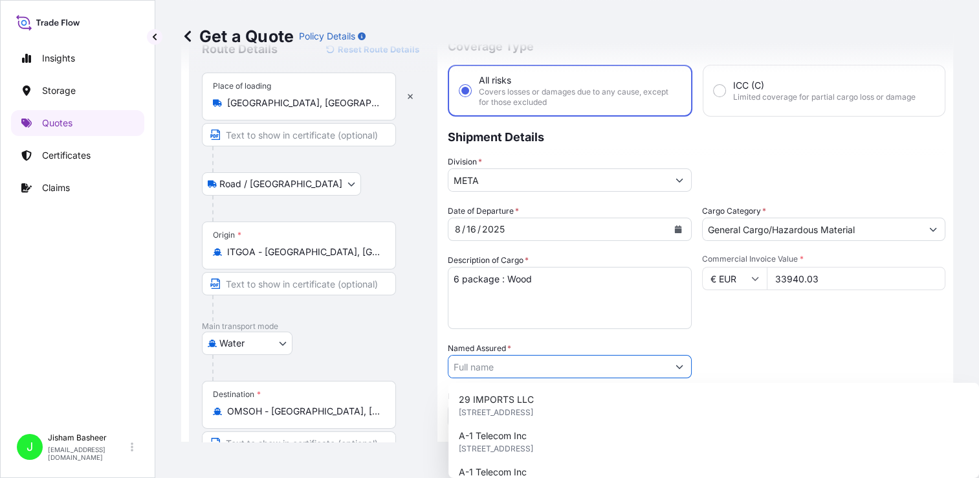
click at [657, 369] on input "Named Assured *" at bounding box center [558, 366] width 219 height 23
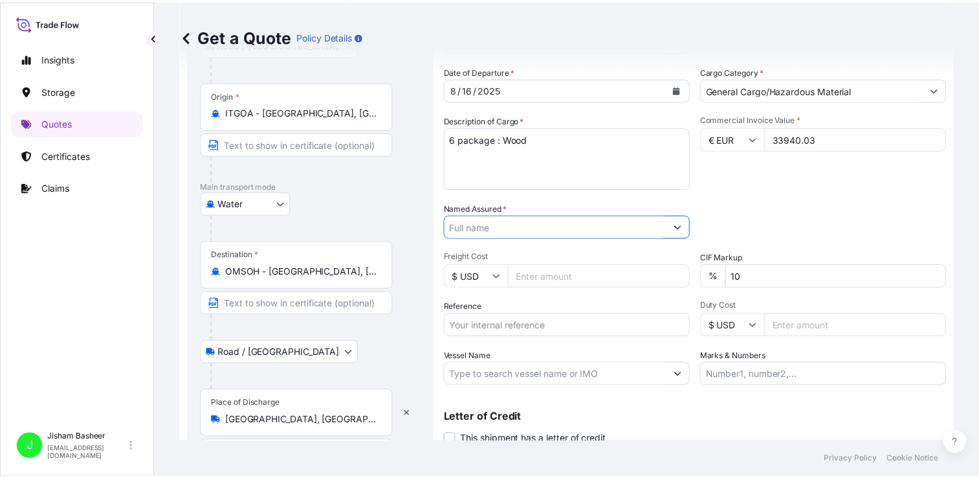
scroll to position [199, 0]
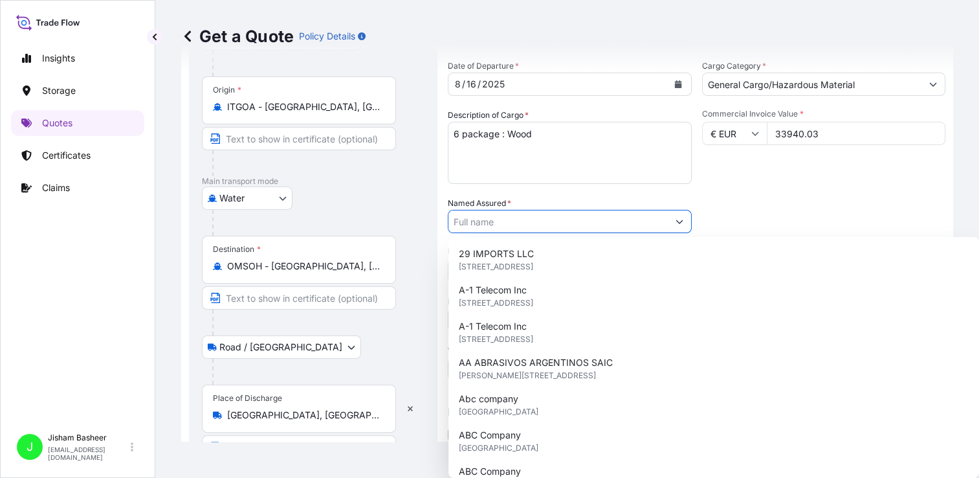
click at [677, 221] on icon "Show suggestions" at bounding box center [680, 222] width 8 height 8
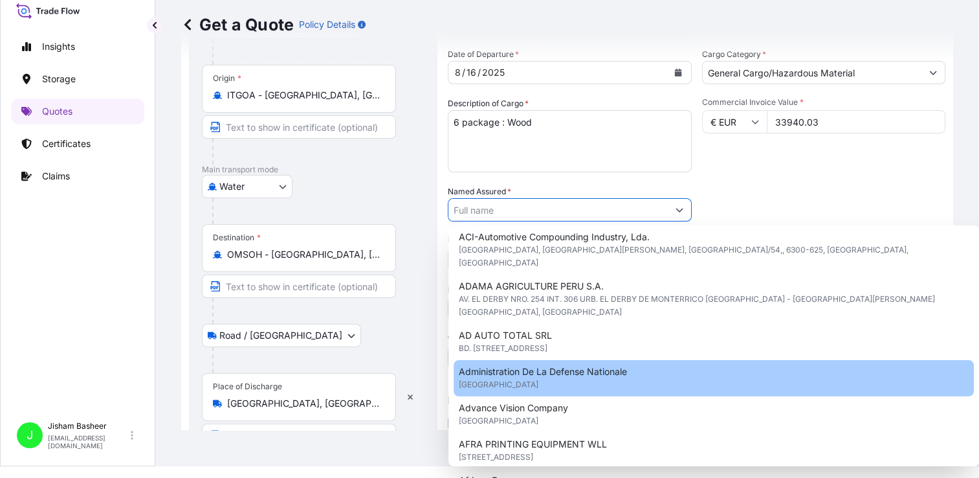
scroll to position [0, 0]
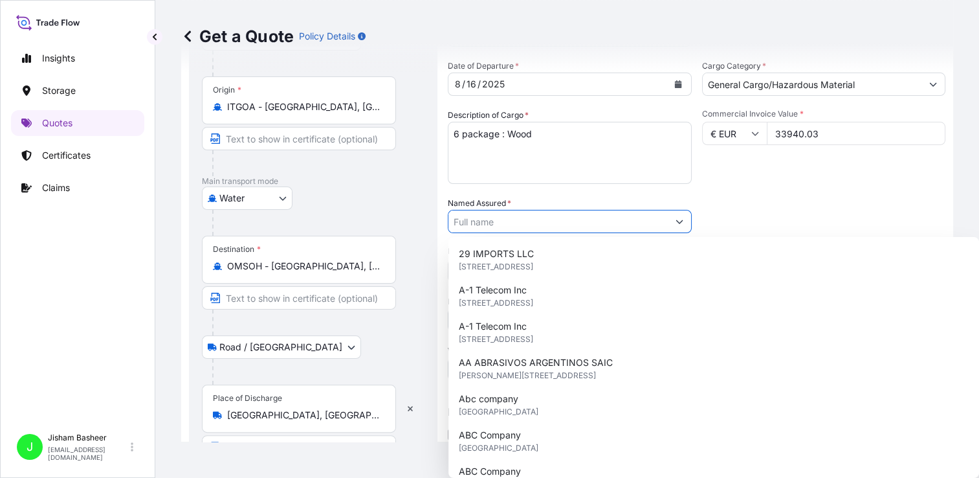
click at [671, 218] on button "Show suggestions" at bounding box center [679, 221] width 23 height 23
paste input "L AMEEN INTERNATIONAL LLC"
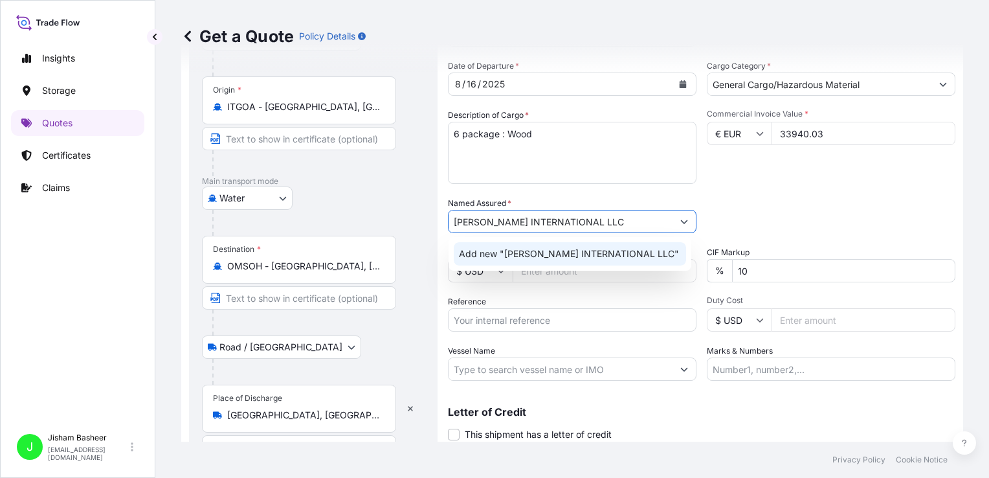
click at [616, 249] on span "Add new "[PERSON_NAME] INTERNATIONAL LLC"" at bounding box center [569, 253] width 220 height 13
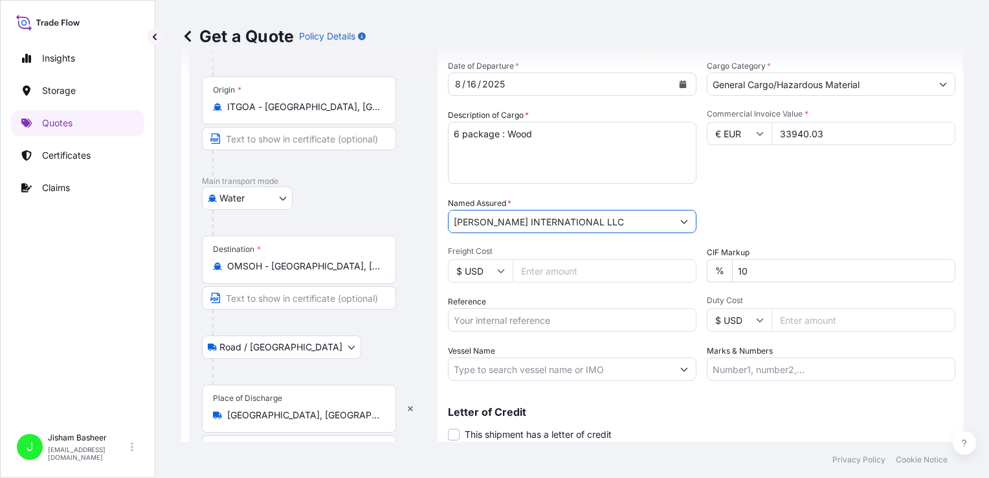
scroll to position [241, 0]
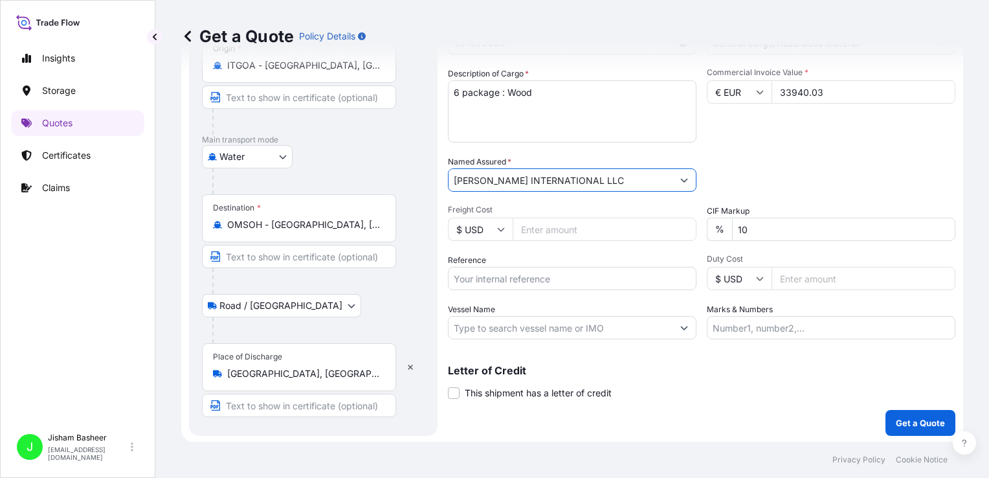
type input "[PERSON_NAME] INTERNATIONAL LLC"
click at [550, 226] on input "Freight Cost" at bounding box center [605, 229] width 184 height 23
type input "2000"
click at [596, 247] on div "Date of Departure * [DATE] Cargo Category * General Cargo/Hazardous Material De…" at bounding box center [702, 178] width 508 height 321
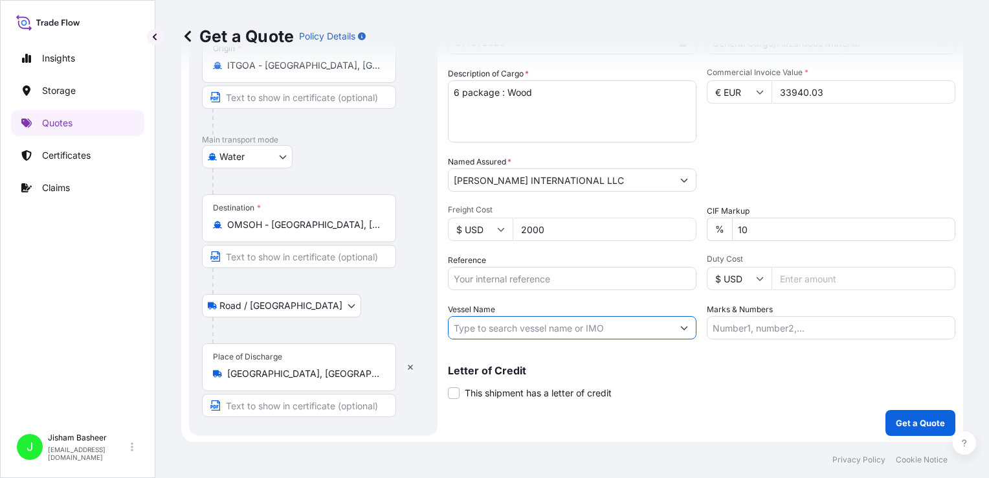
click at [662, 326] on input "Vessel Name" at bounding box center [561, 327] width 224 height 23
paste input "PORTO CHELI"
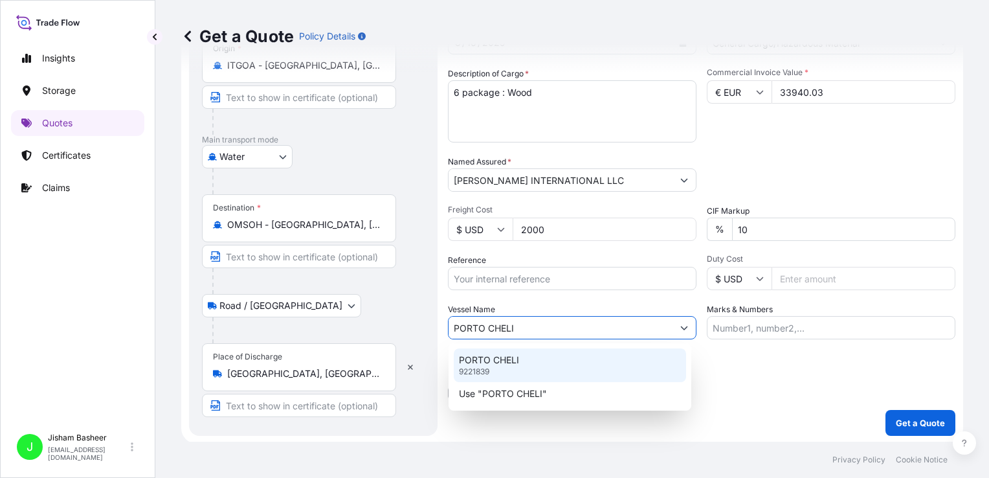
click at [600, 351] on div "PORTO CHELI 9221839" at bounding box center [570, 365] width 232 height 34
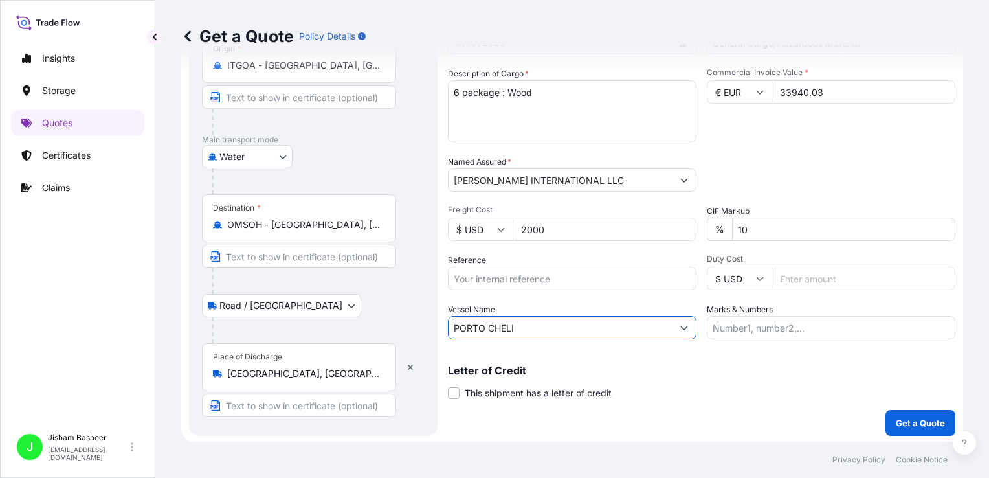
type input "PORTO CHELI"
click at [705, 361] on div "Letter of Credit This shipment has a letter of credit Letter of credit * Letter…" at bounding box center [702, 375] width 508 height 50
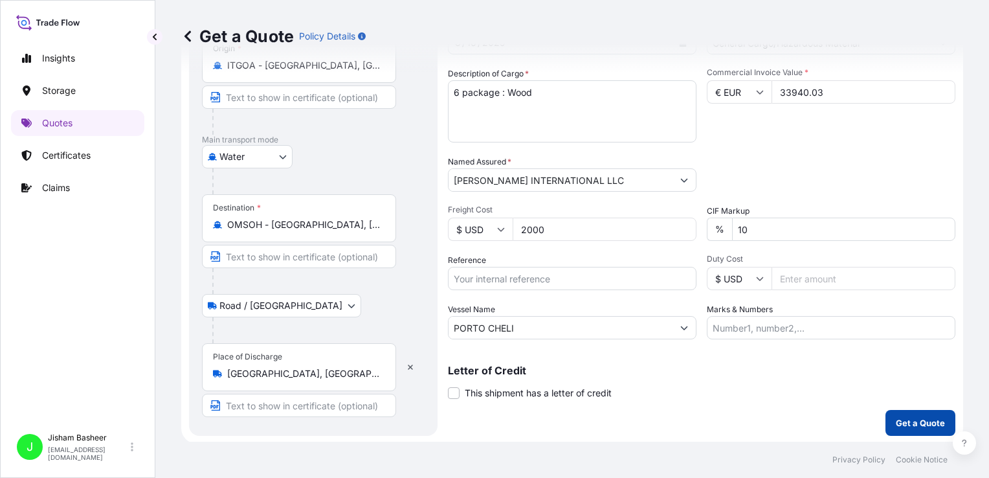
click at [896, 416] on p "Get a Quote" at bounding box center [920, 422] width 49 height 13
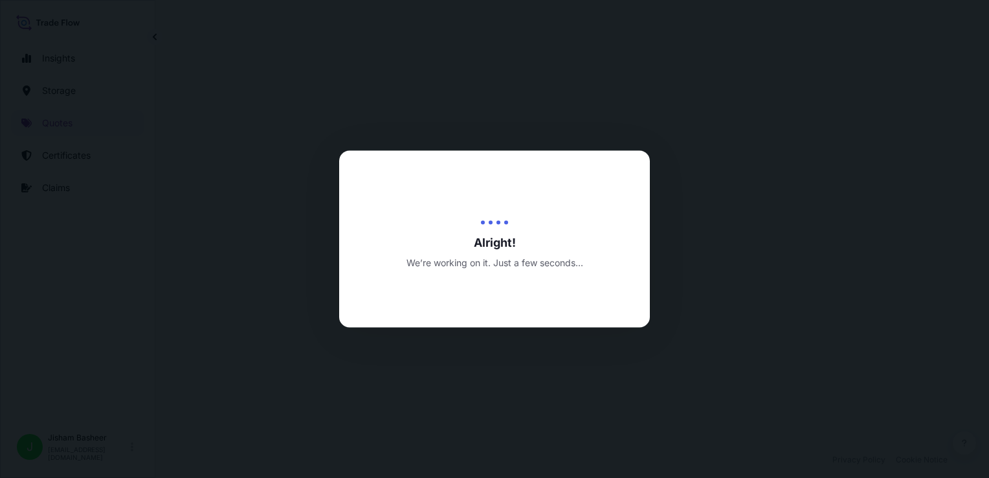
select select "Road / [GEOGRAPHIC_DATA]"
select select "Water"
select select "Road / [GEOGRAPHIC_DATA]"
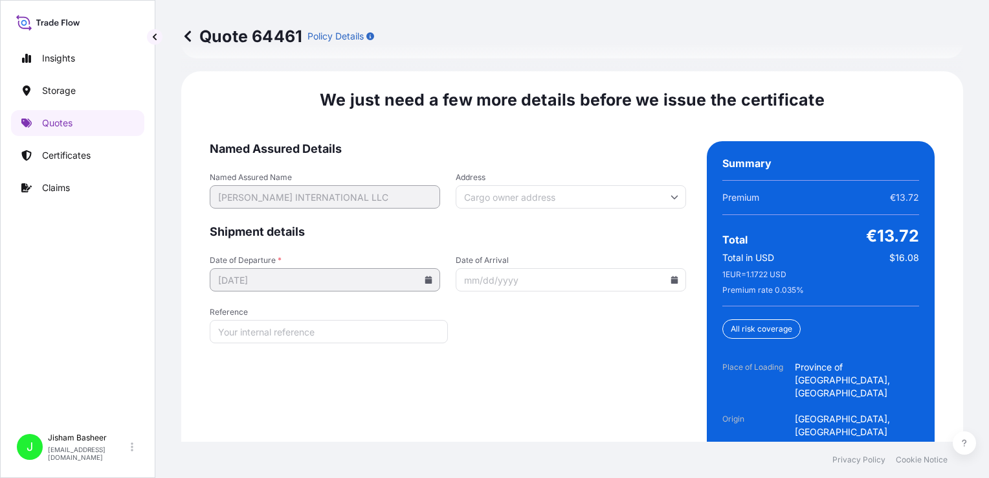
scroll to position [2163, 0]
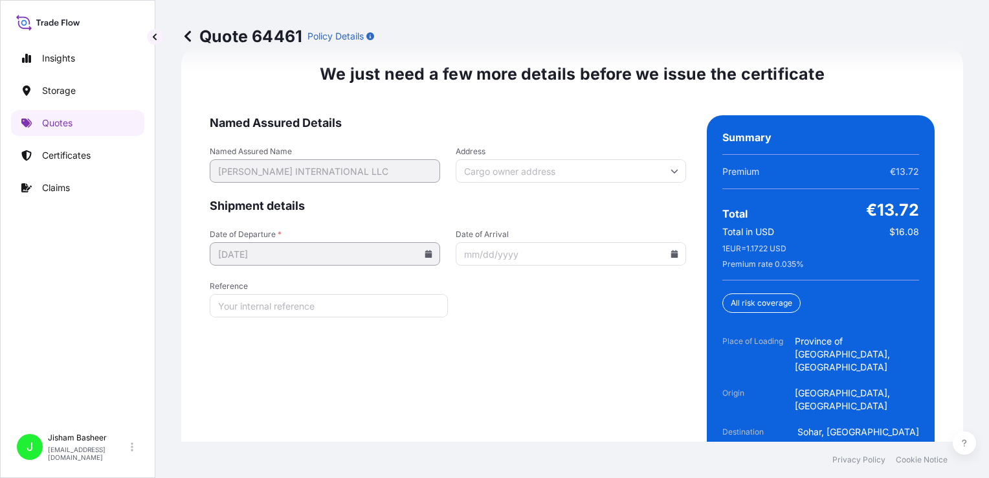
click at [671, 167] on icon at bounding box center [675, 171] width 8 height 8
click at [572, 340] on form "Named Assured Details Named Assured Name [PERSON_NAME] INTERNATIONAL LLC Addres…" at bounding box center [448, 323] width 476 height 416
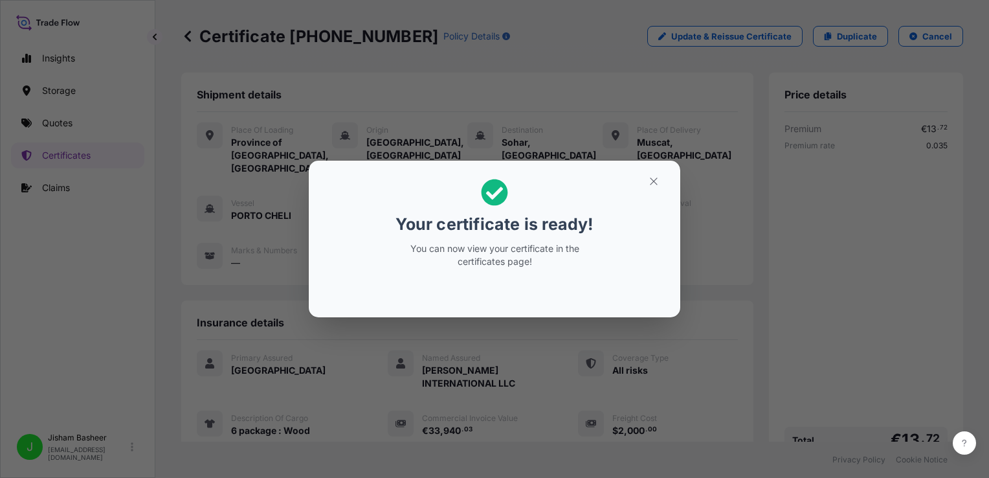
click at [585, 241] on div "Your certificate is ready! You can now view your certificate in the certificate…" at bounding box center [494, 223] width 199 height 105
click at [654, 183] on icon "button" at bounding box center [654, 181] width 12 height 12
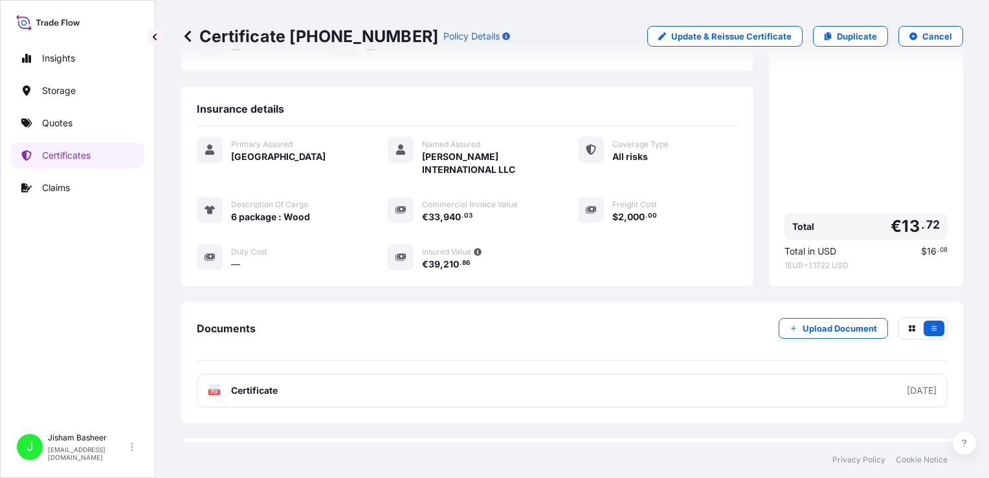
scroll to position [257, 0]
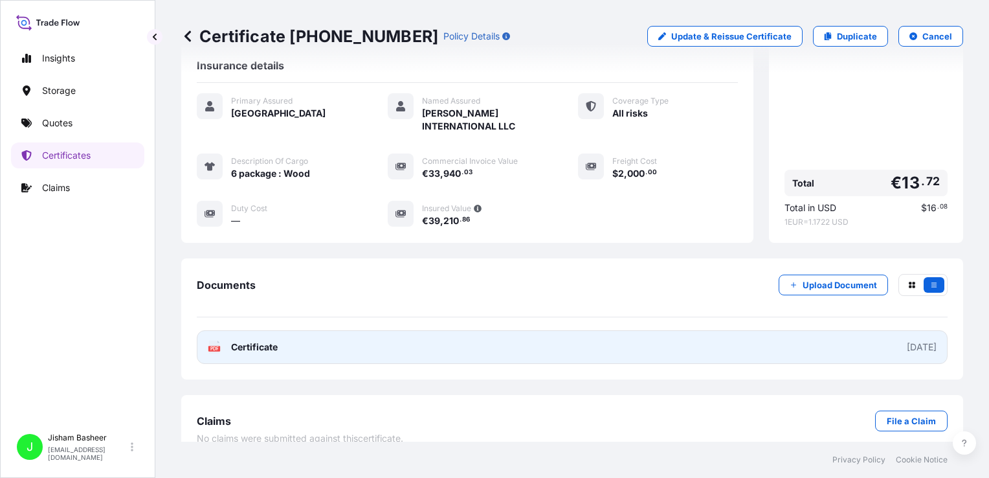
click at [441, 334] on link "PDF Certificate [DATE]" at bounding box center [572, 347] width 751 height 34
